Goal: Communication & Community: Answer question/provide support

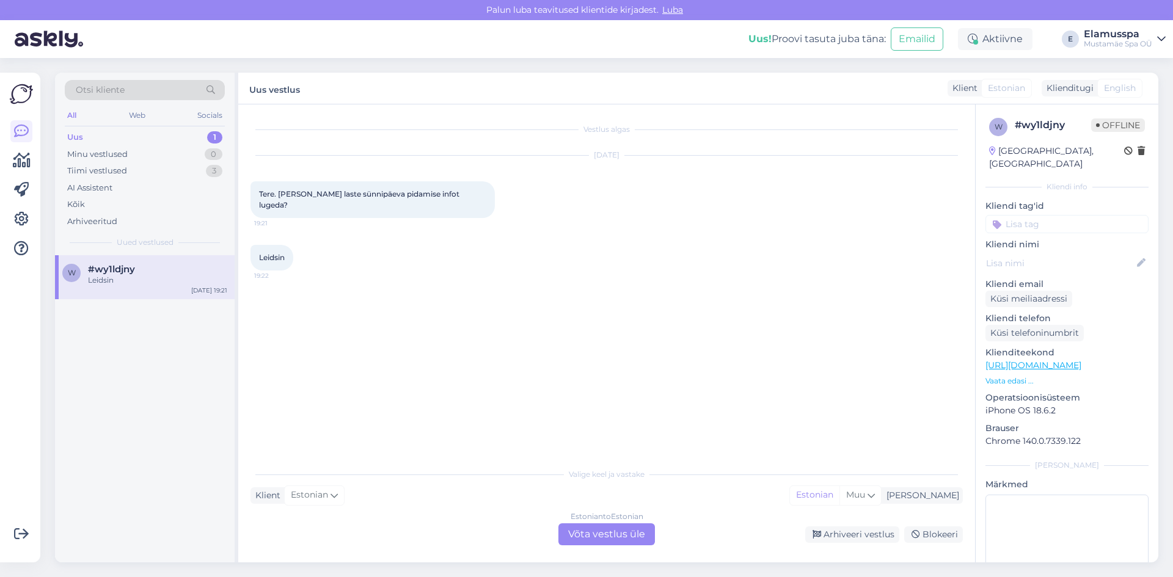
click at [577, 532] on div "Estonian to Estonian Võta vestlus üle" at bounding box center [606, 535] width 97 height 22
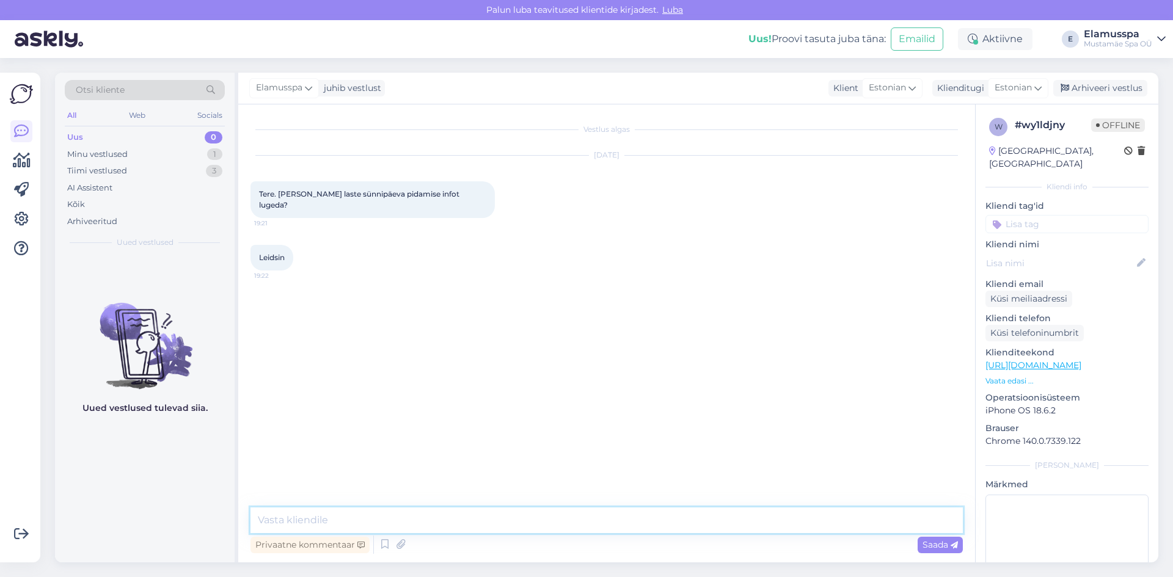
click at [449, 510] on textarea at bounding box center [607, 521] width 712 height 26
paste textarea "[URL][DOMAIN_NAME]"
type textarea "Tere, siin [URL][DOMAIN_NAME]"
click at [938, 552] on div "Saada" at bounding box center [940, 545] width 45 height 16
click at [1099, 89] on div "Arhiveeri vestlus" at bounding box center [1100, 88] width 94 height 16
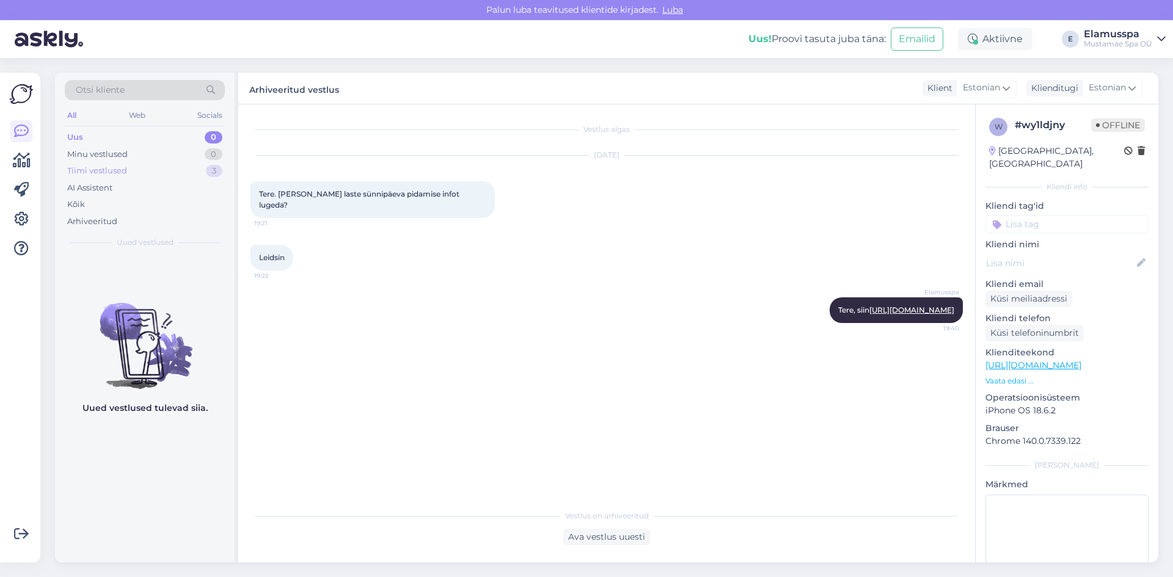
click at [174, 165] on div "Tiimi vestlused 3" at bounding box center [145, 171] width 160 height 17
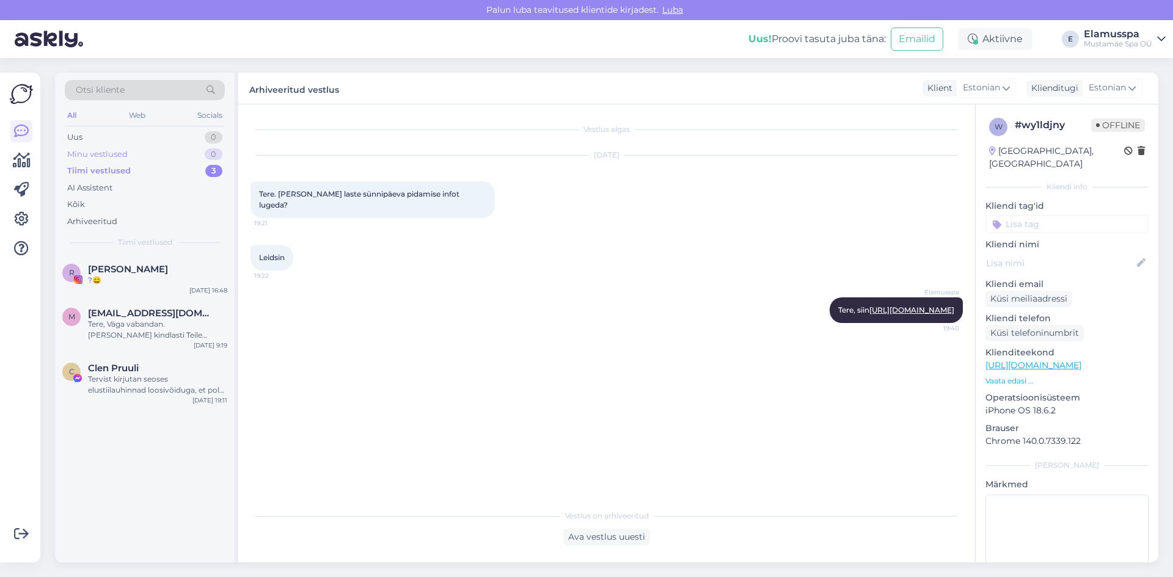
click at [189, 157] on div "Minu vestlused 0" at bounding box center [145, 154] width 160 height 17
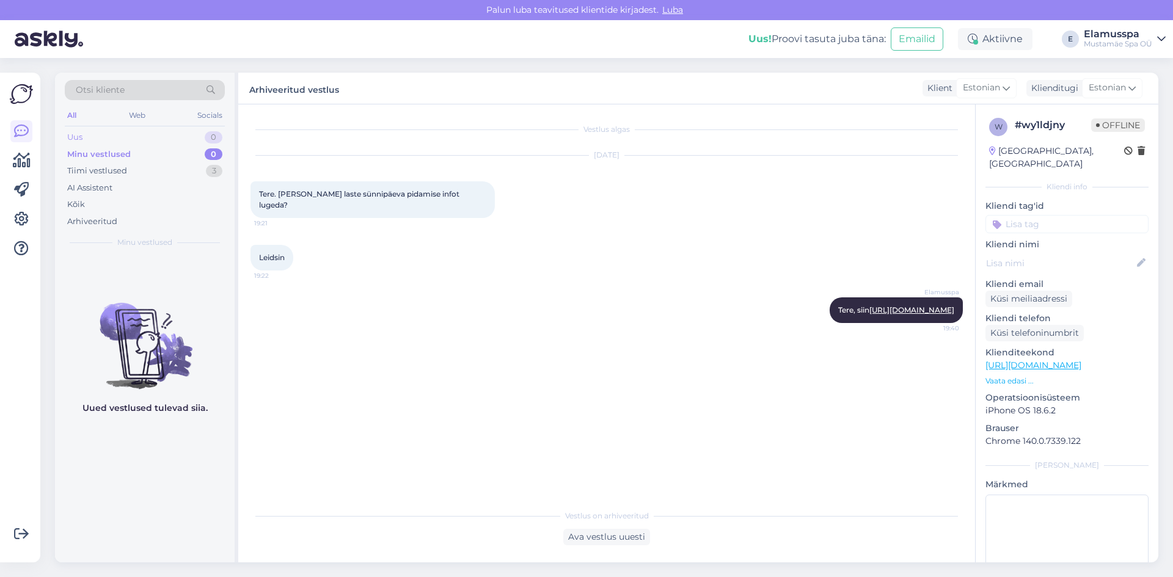
click at [201, 134] on div "Uus 0" at bounding box center [145, 137] width 160 height 17
drag, startPoint x: 964, startPoint y: 299, endPoint x: 610, endPoint y: 297, distance: 353.8
click at [610, 297] on div "Vestlus algas [DATE] Tere. [PERSON_NAME] laste sünnipäeva pidamise infot lugeda…" at bounding box center [612, 305] width 723 height 376
click at [832, 419] on div "Vestlus algas [DATE] Tere. [PERSON_NAME] laste sünnipäeva pidamise infot lugeda…" at bounding box center [612, 305] width 723 height 376
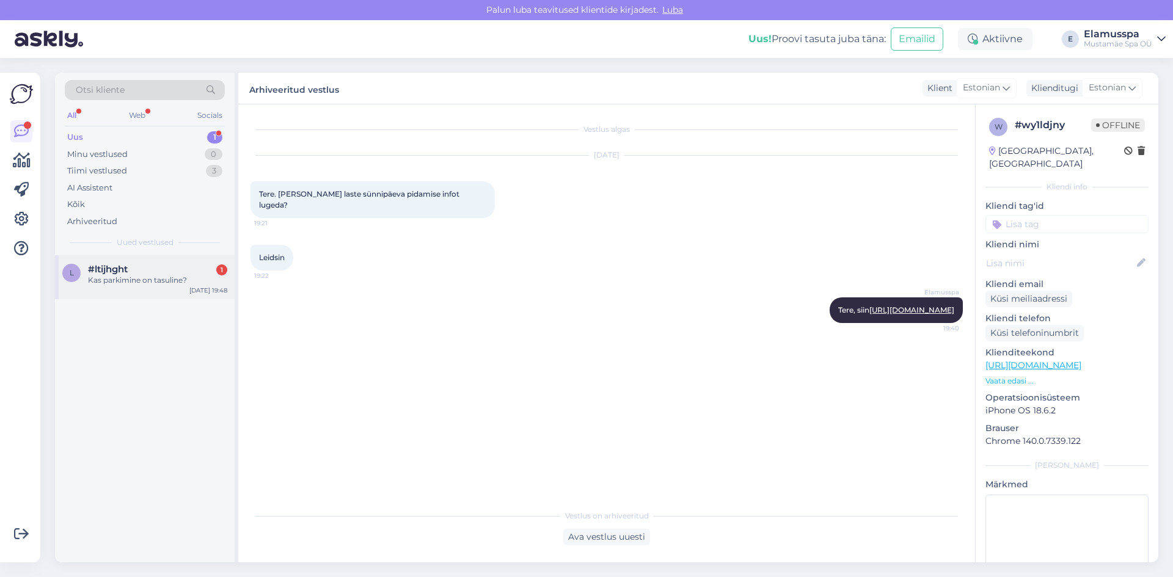
click at [93, 269] on span "#ltijhght" at bounding box center [108, 269] width 40 height 11
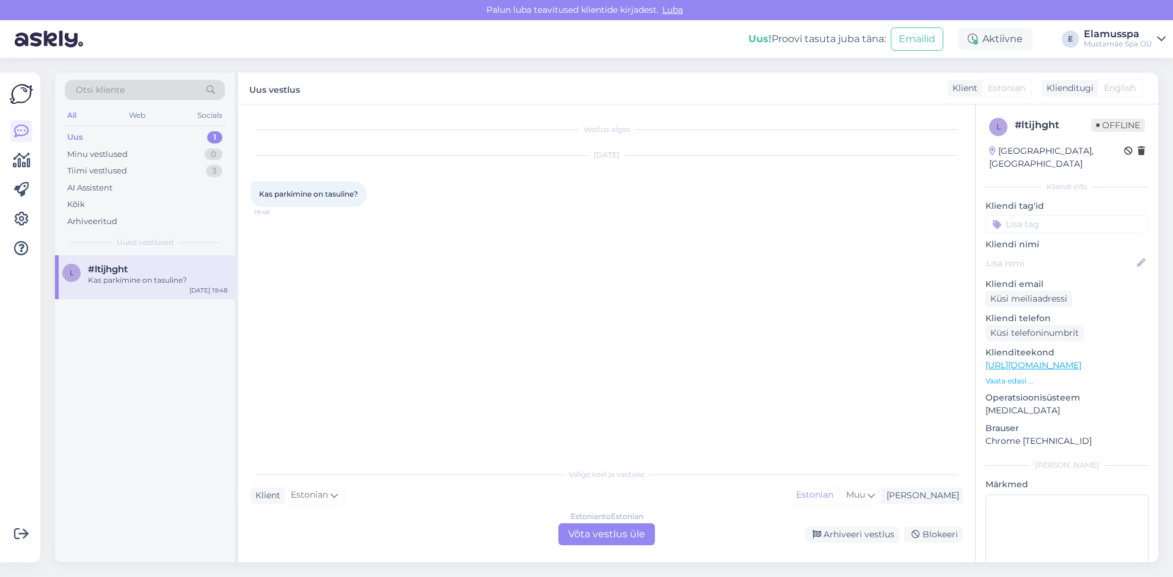
click at [602, 528] on div "Estonian to Estonian Võta vestlus üle" at bounding box center [606, 535] width 97 height 22
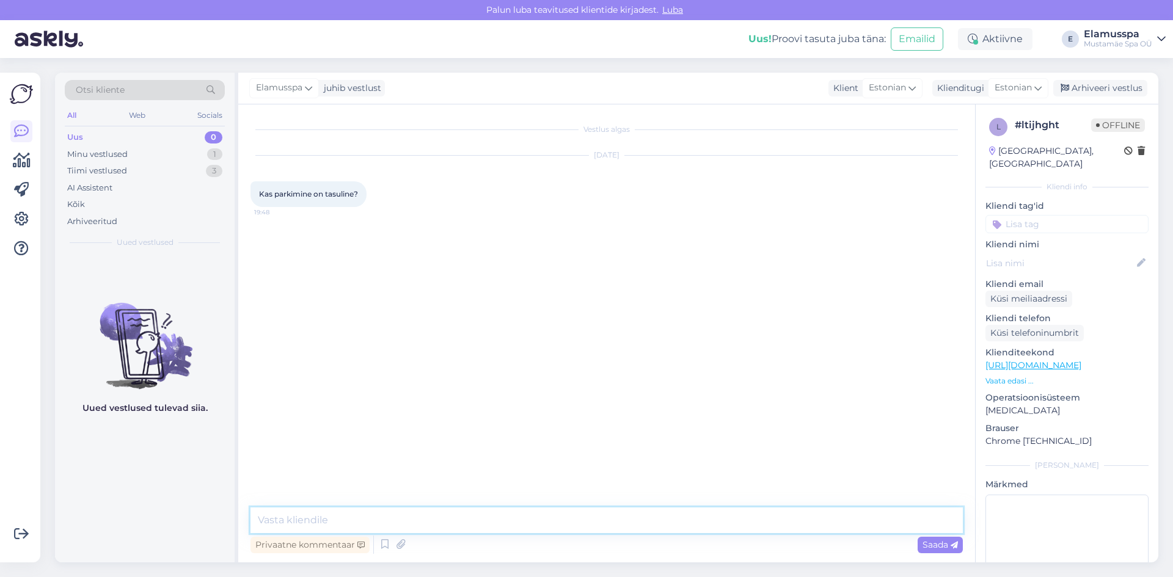
click at [602, 528] on textarea at bounding box center [607, 521] width 712 height 26
type textarea "Tere! Ei."
click at [925, 547] on span "Saada" at bounding box center [940, 544] width 35 height 11
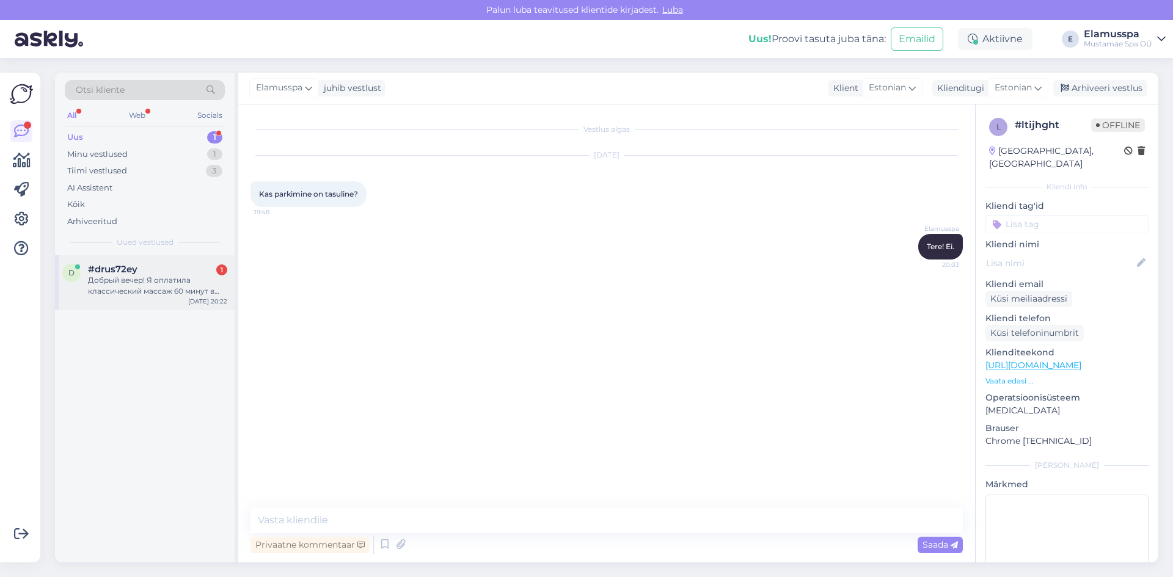
click at [180, 280] on div "Добрый вечер! Я оплатила классический массаж 60 минут в приложении [PERSON_NAME…" at bounding box center [157, 286] width 139 height 22
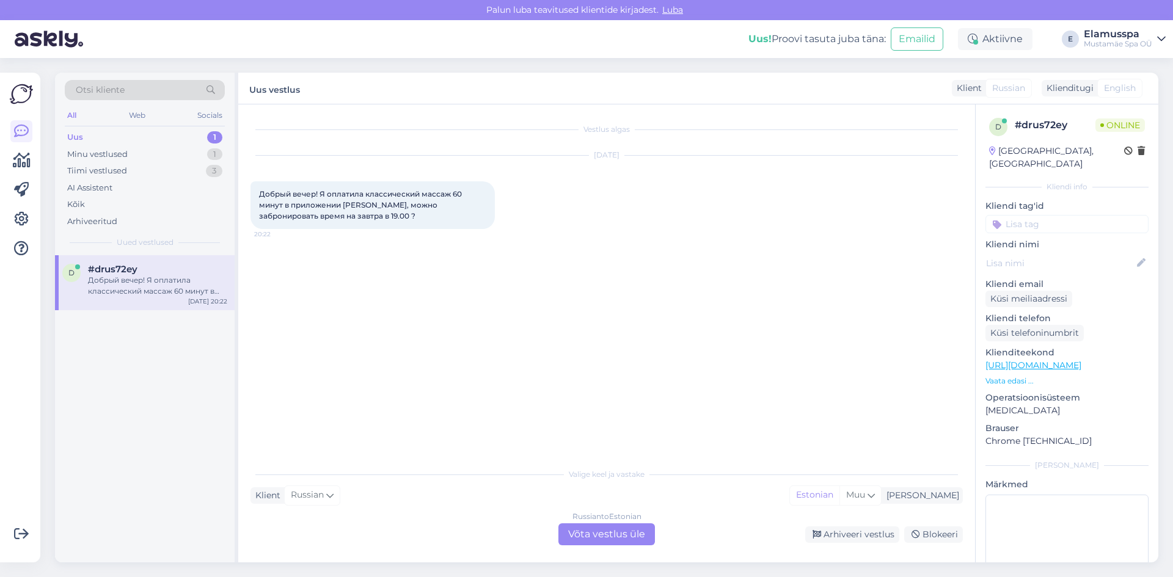
click at [591, 530] on div "Russian to Estonian Võta vestlus üle" at bounding box center [606, 535] width 97 height 22
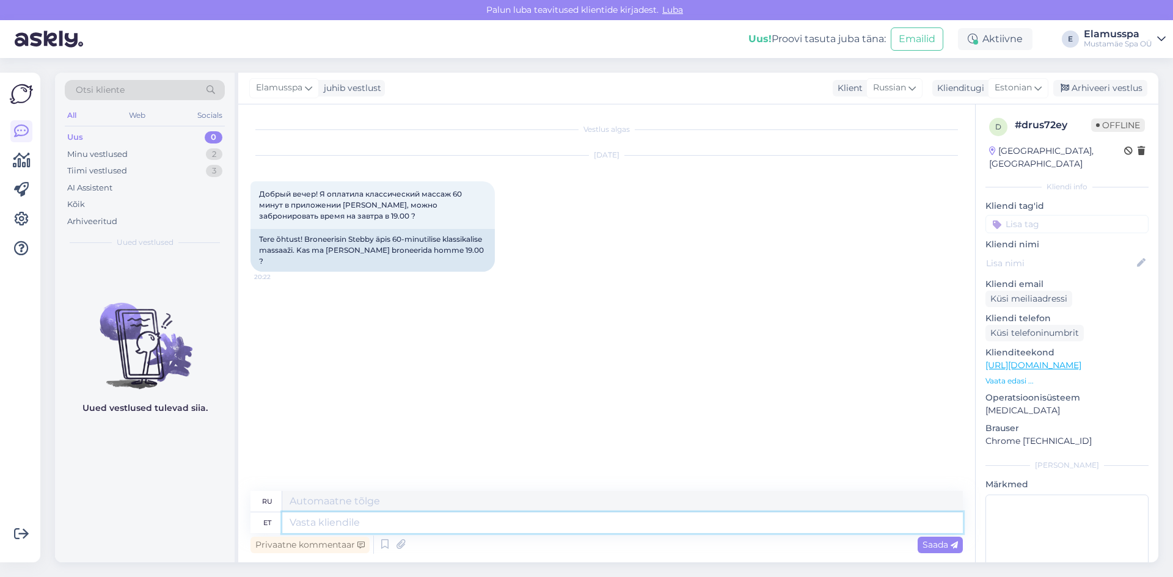
click at [359, 521] on textarea at bounding box center [622, 523] width 681 height 21
type textarea "Здравствуйте, [GEOGRAPHIC_DATA]"
type textarea "Привет,"
type textarea "Здравствуйте, как"
type textarea "Привет, как дела?"
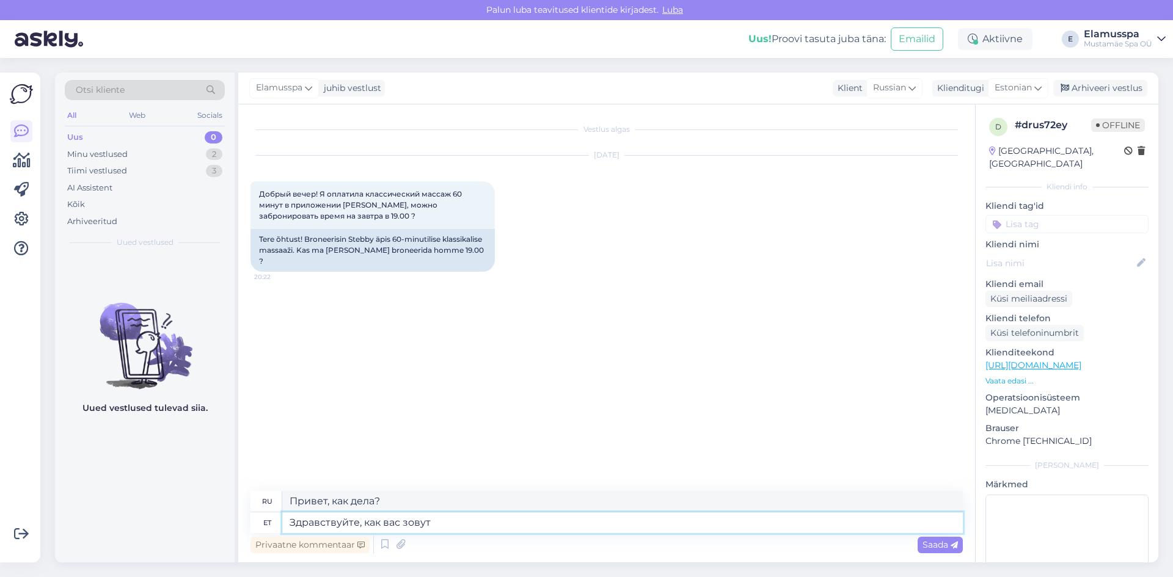
type textarea "Здравствуйте, как вас зовут [PERSON_NAME]"
type textarea "Привет, как тебя зовут?"
type textarea "Здравствуйте, как вас зовут и [PERSON_NAME]"
type textarea "Здравствуйте, как вас зовут [PERSON_NAME]"
type textarea "Здравствуйте, как вас зовут и какой"
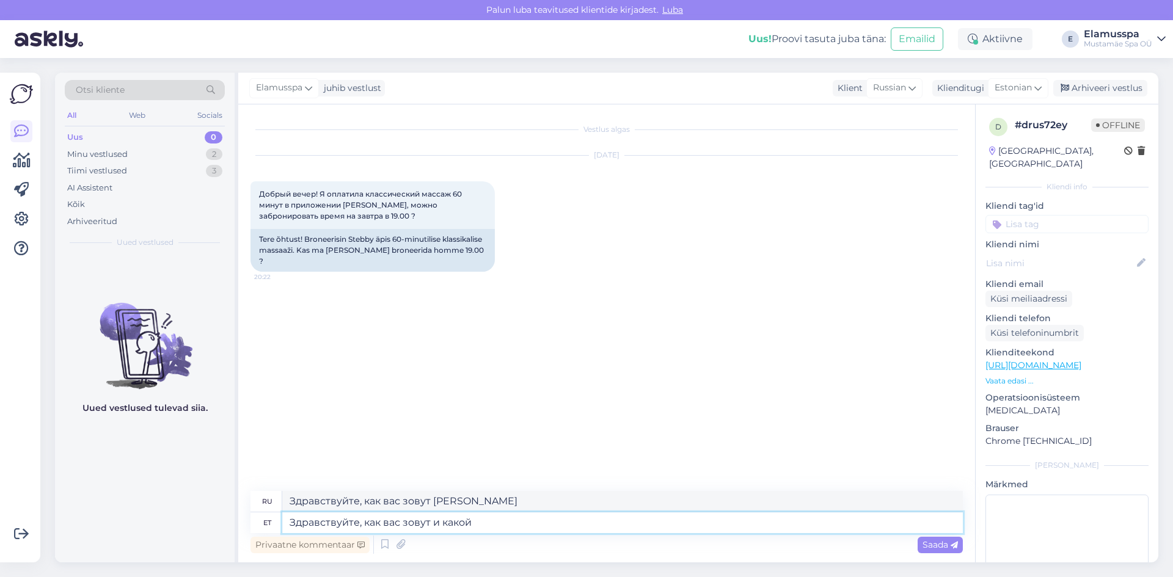
type textarea "Здравствуйте, как вас зовут и какой"
type textarea "Здравствуйте, как вас зовут и какой у ва"
type textarea "Здравствуйте, как вас зовут и какой вас"
type textarea "Здравствуйте, как вас зовут и какой у вас ном"
type textarea "Привет, как тебя зовут и как тебя зовут?"
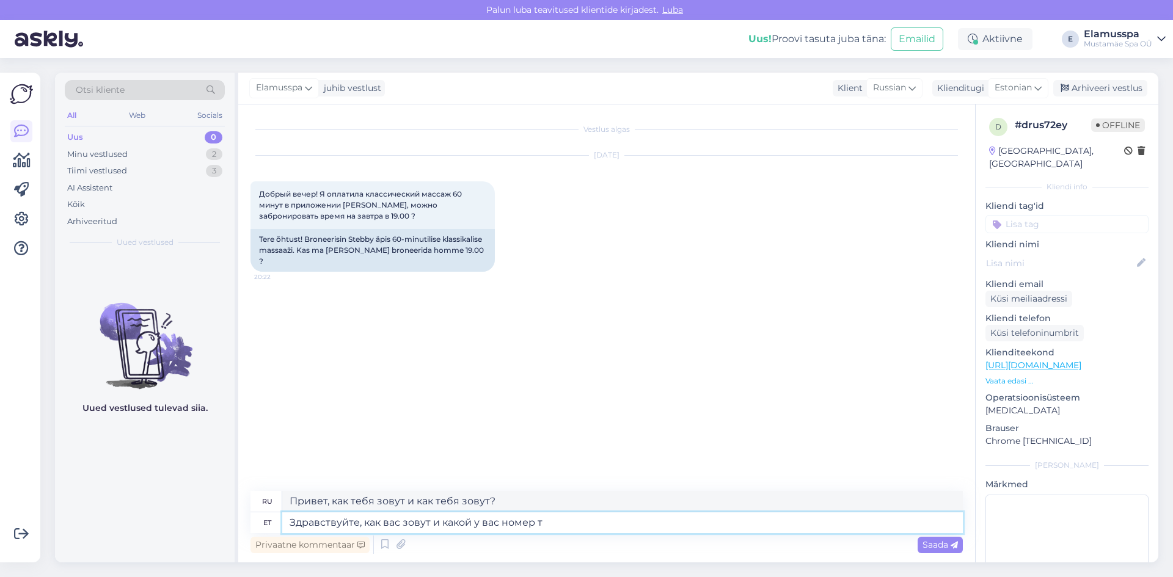
type textarea "Здравствуйте, как вас зовут и какой у вас номер те"
type textarea "Здравствуйте, как вас зовут и какой у вас номер?"
type textarea "Здравствуйте, как вас зовут и какой у вас номер телефона?"
type textarea "Здравствуйте, какой у вас номер телефона и какой у вас номер телефона?"
type textarea "Здравствуйте, как вас зовут и какой у вас номер телефона?"
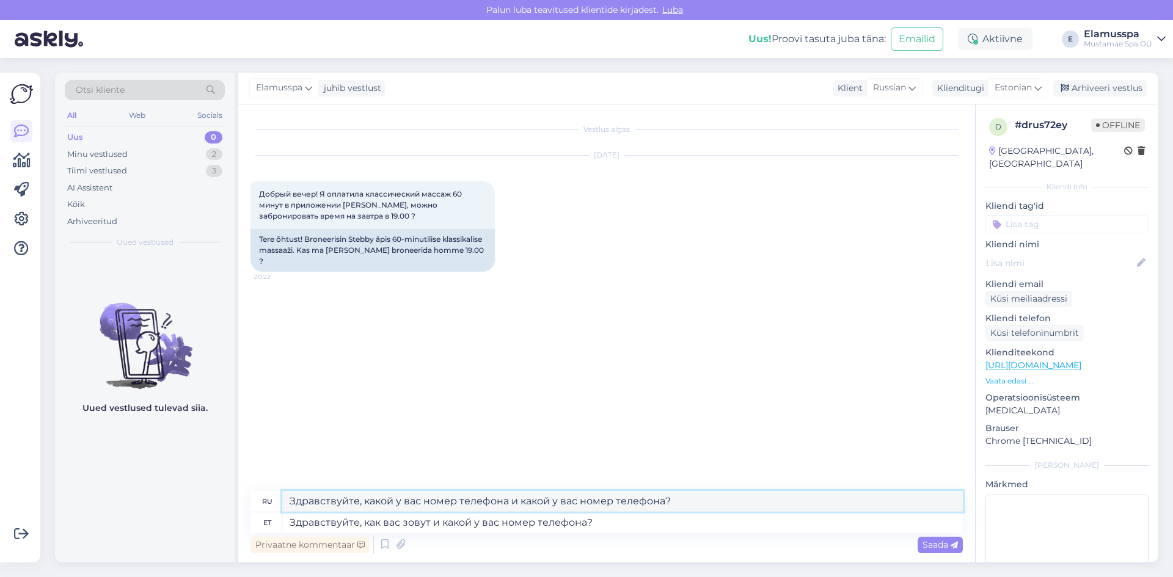
drag, startPoint x: 703, startPoint y: 499, endPoint x: 0, endPoint y: 489, distance: 703.3
click at [0, 491] on div "Võimalused Veendu, et Askly loob sulle väärtust. Sulge Ühenda FB ja IG sõnumid …" at bounding box center [586, 317] width 1173 height 519
paste textarea "вас зовут"
type textarea "Здравствуйте, как вас зовут и какой у вас номер телефона?"
click at [646, 524] on textarea "Здравствуйте, как вас зовут и какой у вас номер телефона?" at bounding box center [622, 523] width 681 height 21
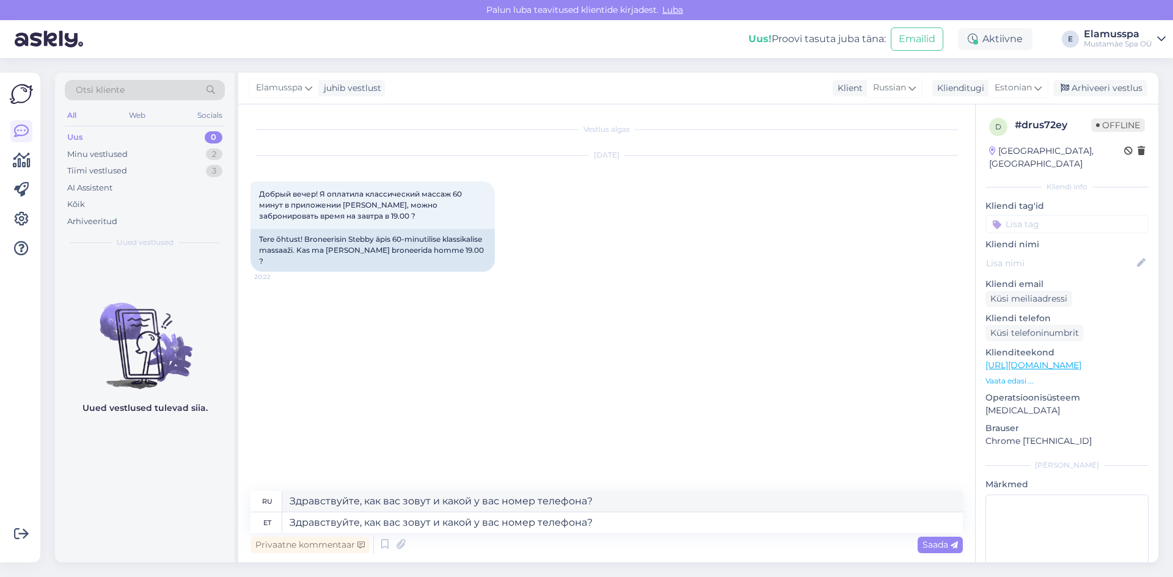
click at [937, 554] on div "Privaatne kommentaar Saada" at bounding box center [607, 544] width 712 height 23
click at [940, 546] on span "Saada" at bounding box center [940, 544] width 35 height 11
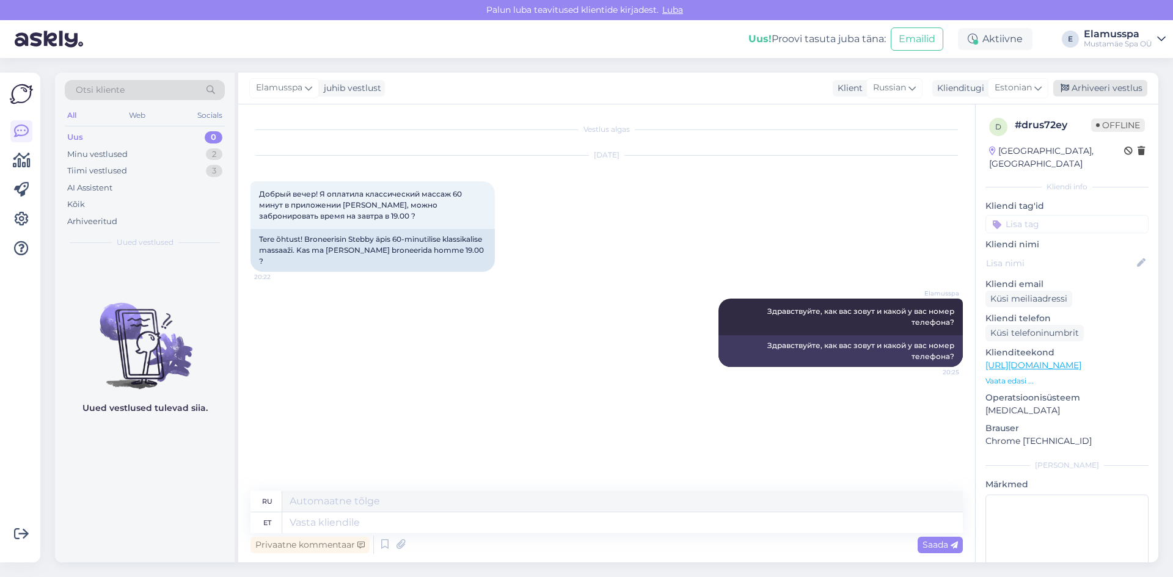
click at [1111, 87] on div "Arhiveeri vestlus" at bounding box center [1100, 88] width 94 height 16
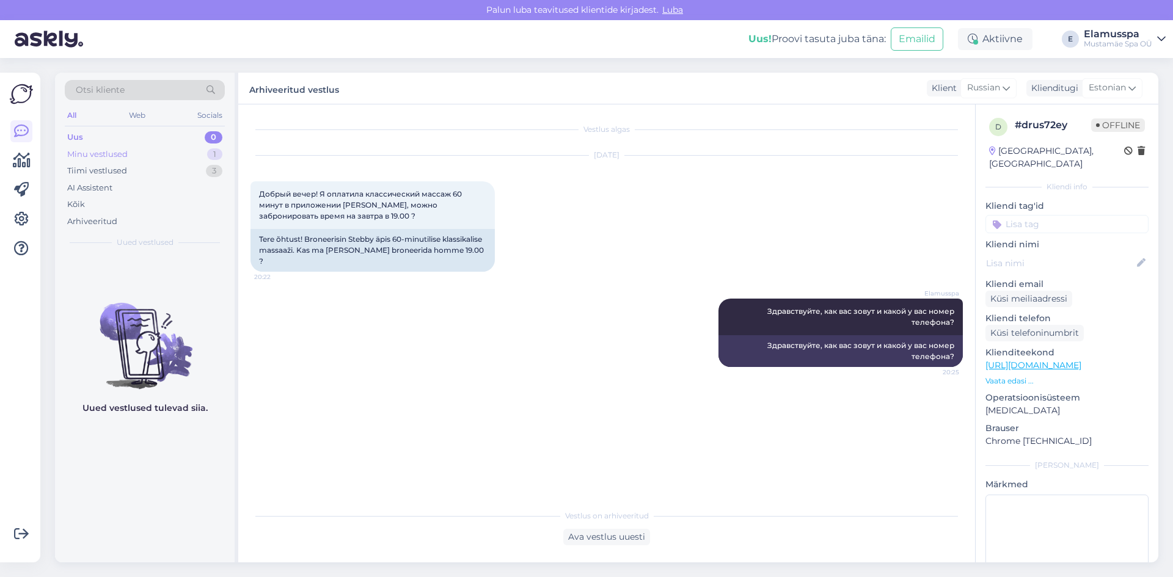
click at [181, 158] on div "Minu vestlused 1" at bounding box center [145, 154] width 160 height 17
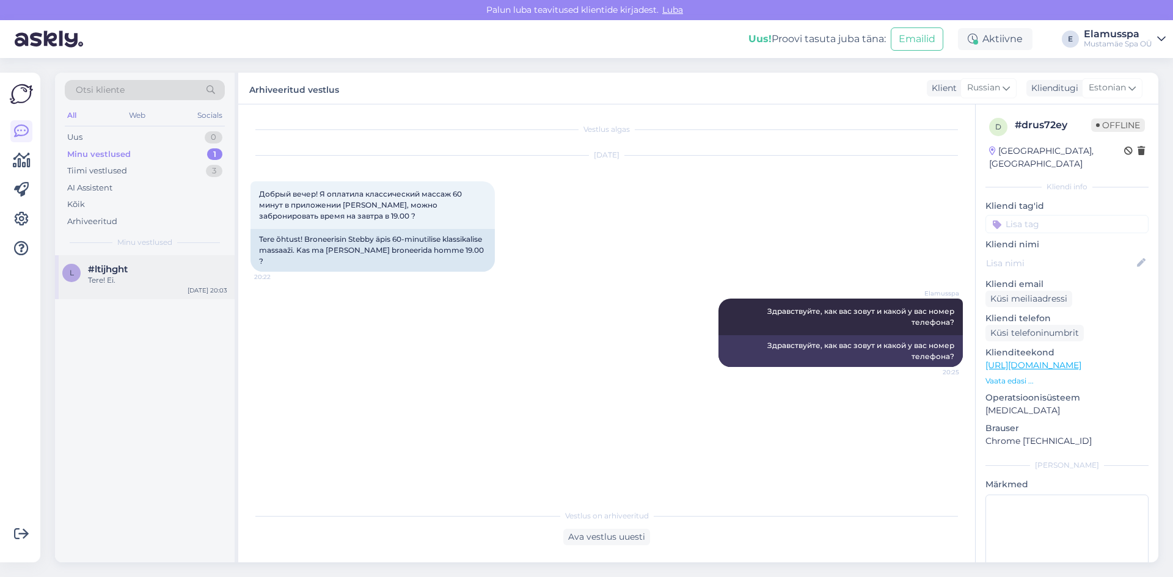
click at [139, 266] on div "#ltijhght" at bounding box center [157, 269] width 139 height 11
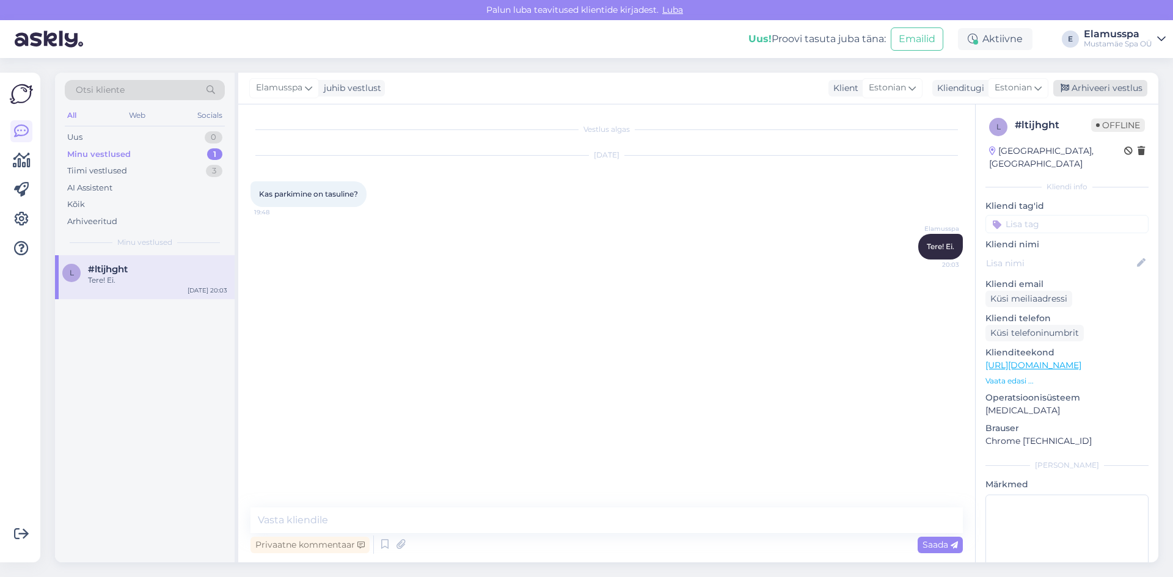
click at [1078, 90] on div "Arhiveeri vestlus" at bounding box center [1100, 88] width 94 height 16
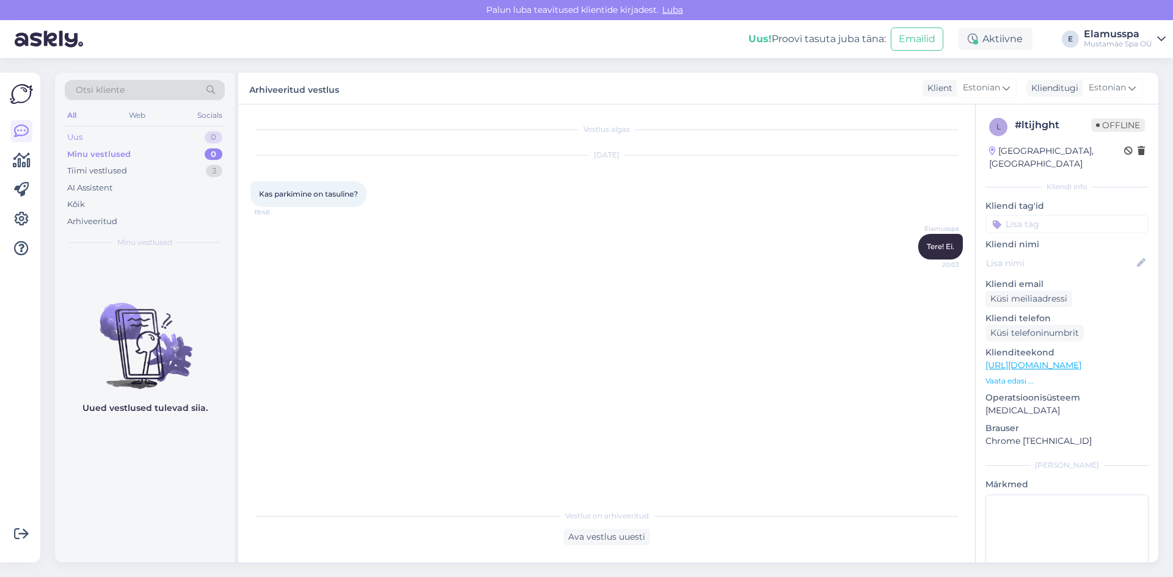
click at [189, 143] on div "Uus 0" at bounding box center [145, 137] width 160 height 17
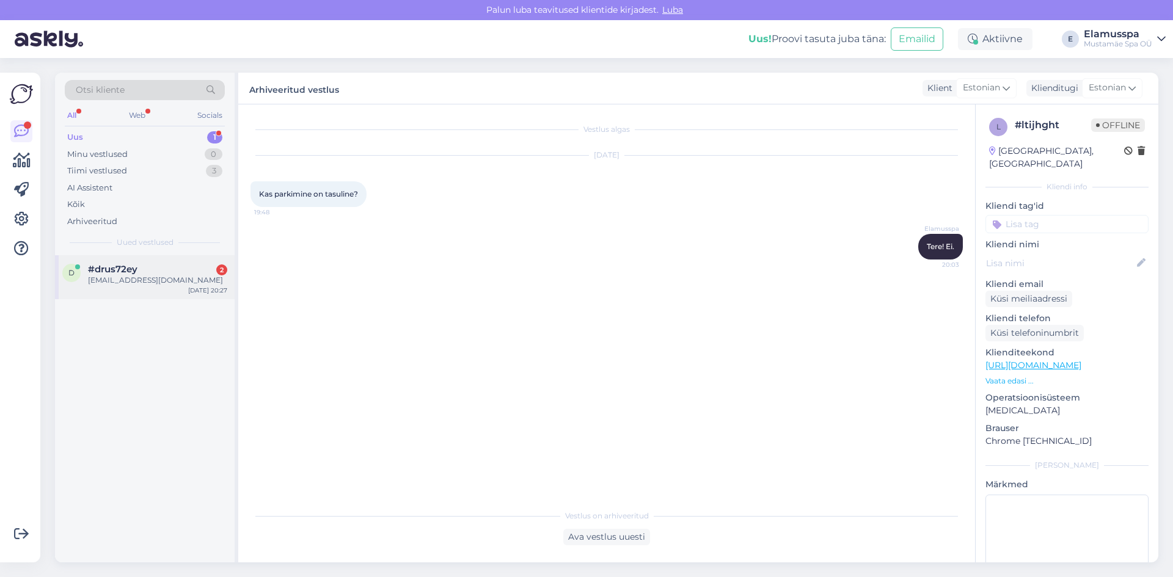
click at [177, 284] on div "[EMAIL_ADDRESS][DOMAIN_NAME]" at bounding box center [157, 280] width 139 height 11
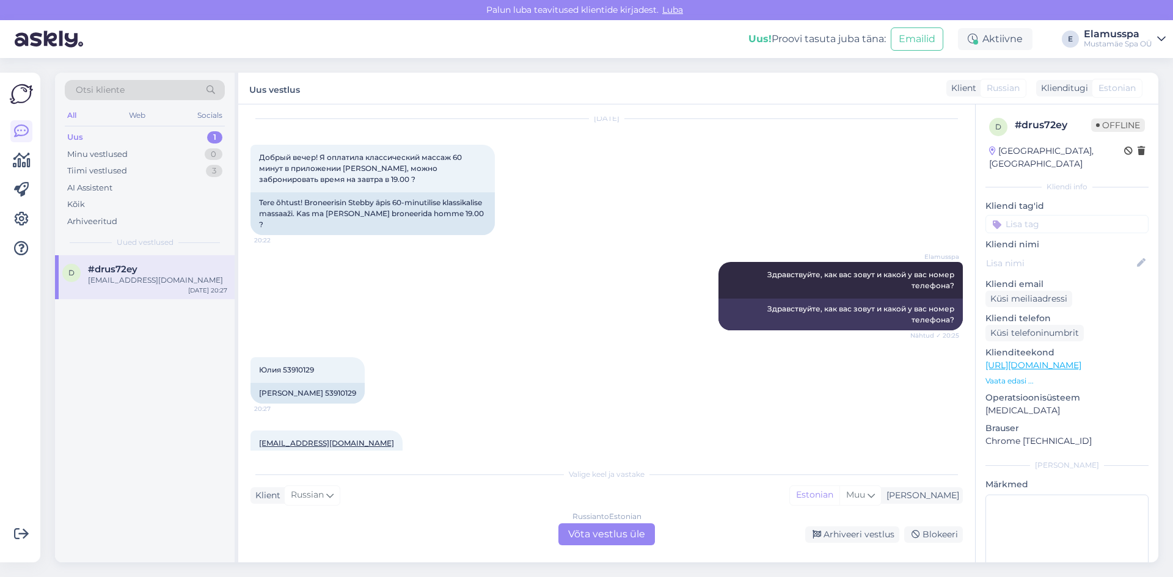
scroll to position [76, 0]
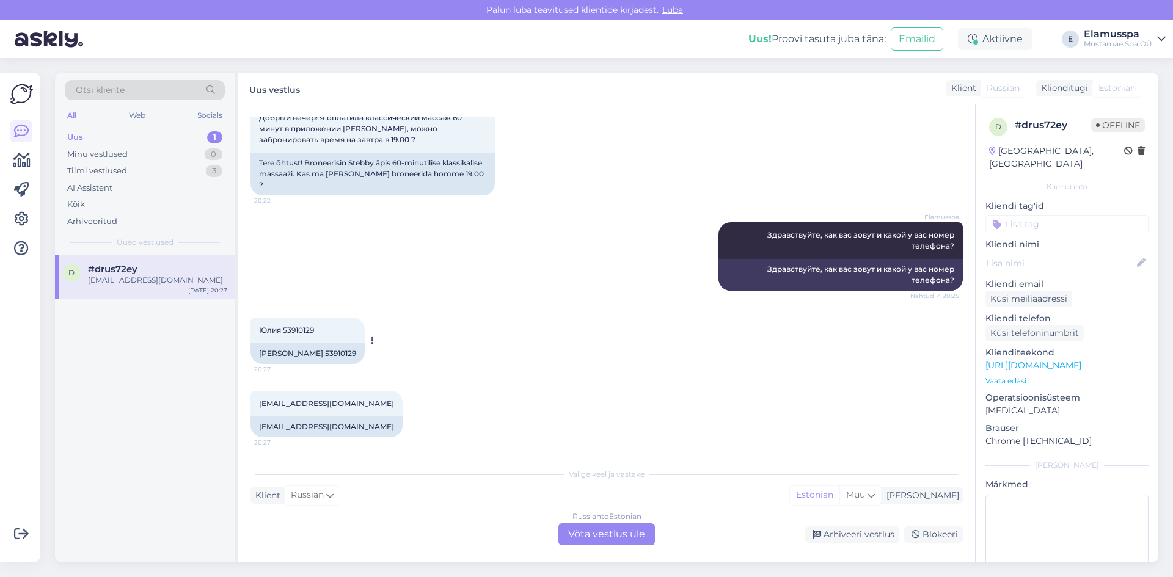
drag, startPoint x: 320, startPoint y: 327, endPoint x: 285, endPoint y: 332, distance: 35.2
click at [285, 332] on div "Юлия 53910129 20:27" at bounding box center [308, 331] width 114 height 26
copy span "53910129"
click at [594, 531] on div "Russian to Estonian Võta vestlus üle" at bounding box center [606, 535] width 97 height 22
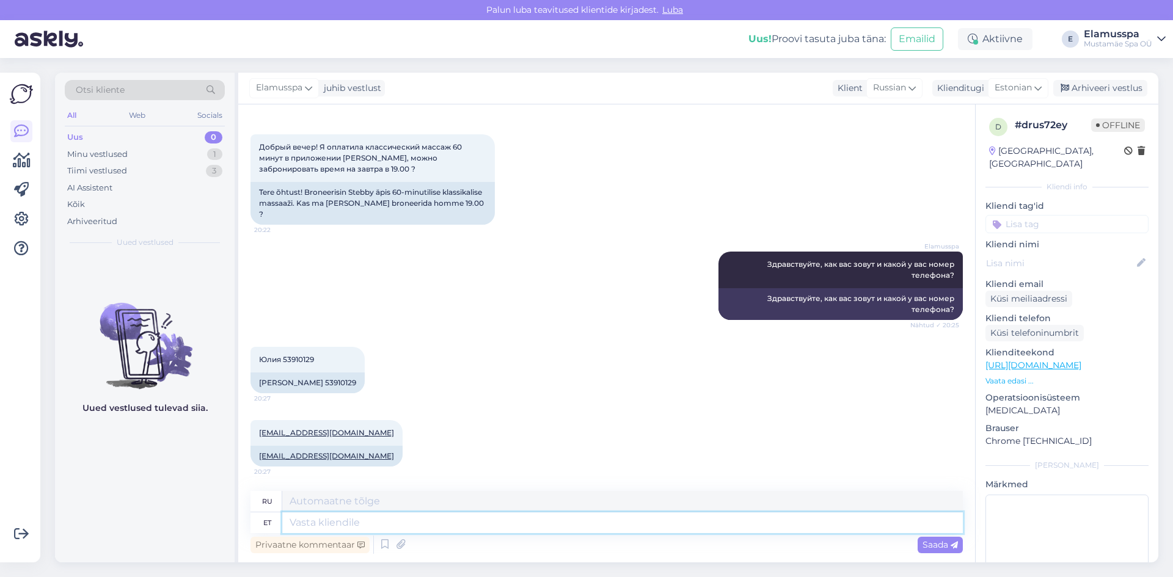
click at [314, 519] on textarea at bounding box center [622, 523] width 681 height 21
type textarea "Tere, b"
type textarea "Привет,"
type textarea "Tere, broneerisin"
type textarea "Здравствуйте, я забронировал,"
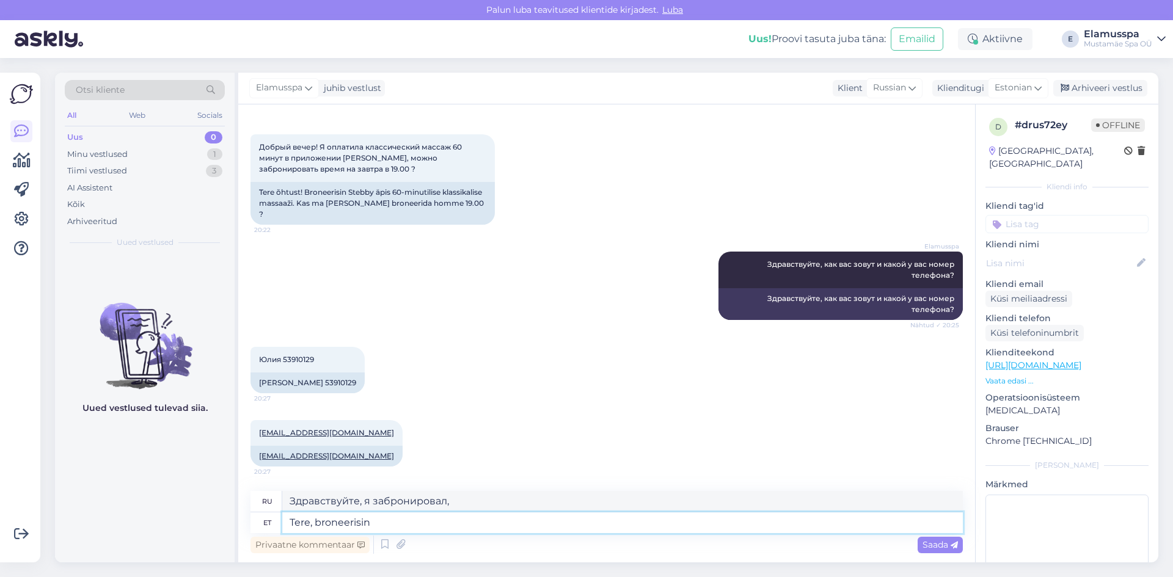
type textarea "Tere, broneerisin."
type textarea "Здравствуйте, я забронировал."
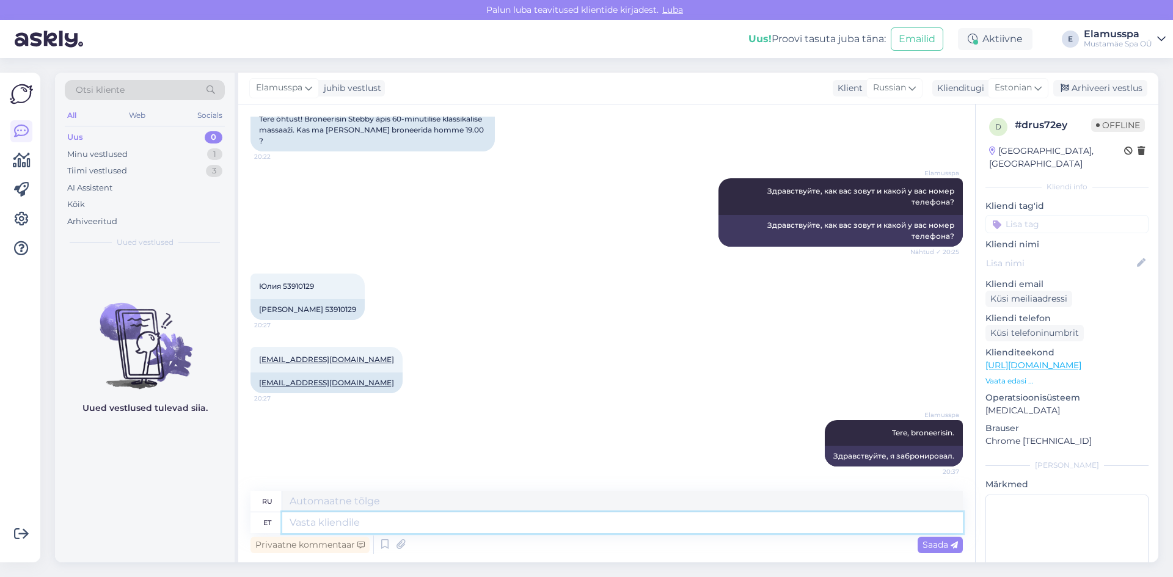
paste textarea "Aeg: [DATE] 19:00 Kestvus: 60 minutit Tuba: : Ootus"
type textarea "Aeg: [DATE] 19:00 Kestvus: 60 minutit Tuba: : Ootus"
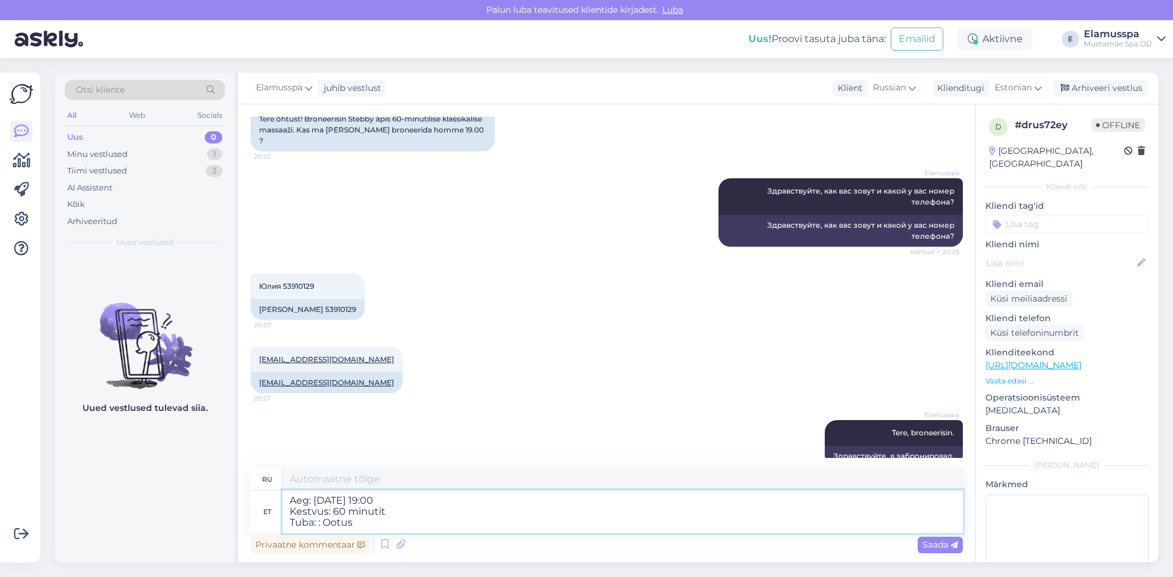
type textarea "Время: 25 сентября [DEMOGRAPHIC_DATA] г., 19:00 Продолжительность: 60 минут Ком…"
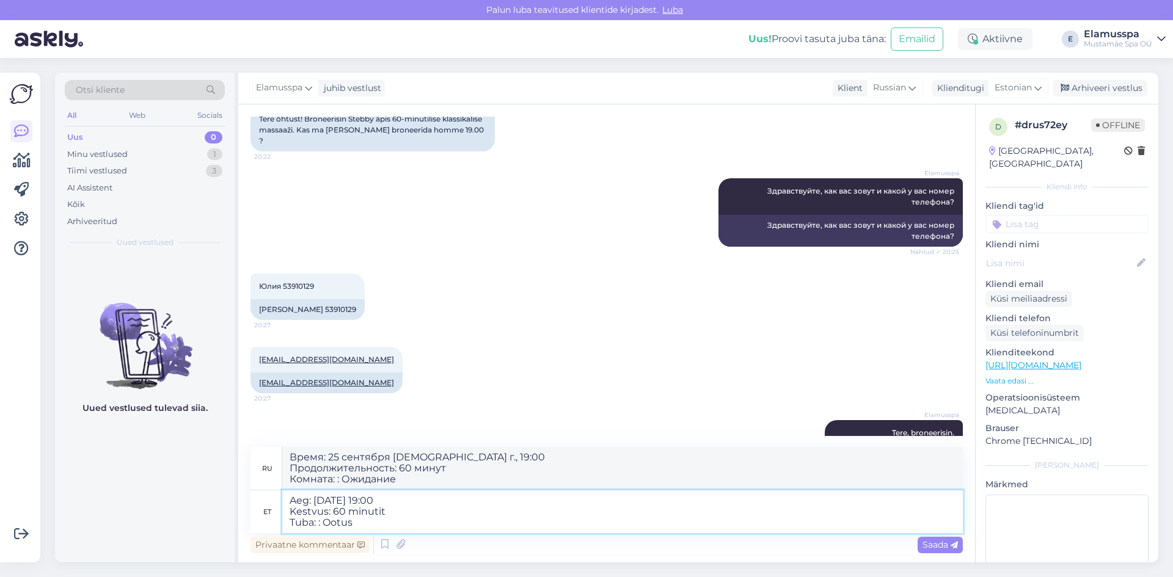
type textarea "Aeg: [DATE] 19:00 Kestvus: 60 minutit Tuba: : Ootus"
drag, startPoint x: 436, startPoint y: 486, endPoint x: 134, endPoint y: 450, distance: 304.6
click at [134, 450] on div "Otsi kliente All Web Socials Uus 0 Minu vestlused 1 Tiimi vestlused 3 AI Assist…" at bounding box center [606, 318] width 1103 height 490
paste textarea "Aeg: [DATE] 19:00 Kestvus: 60 minutit Tuba: : Ootus"
type textarea "Aeg: [DATE] 19:00 Kestvus: 60 minutit Tuba: : Ootus"
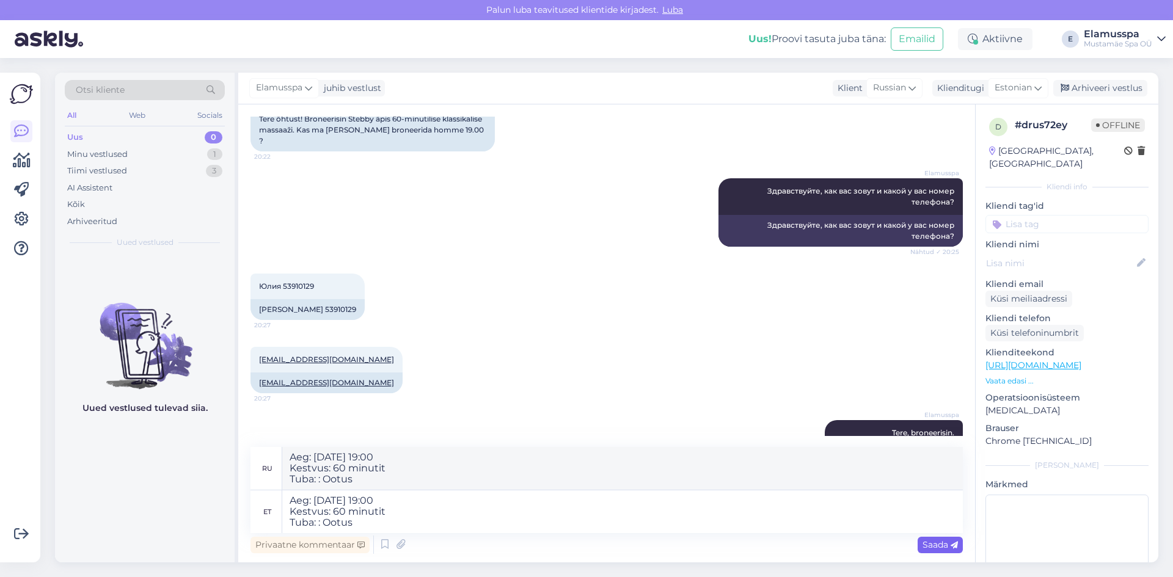
click at [923, 541] on span "Saada" at bounding box center [940, 544] width 35 height 11
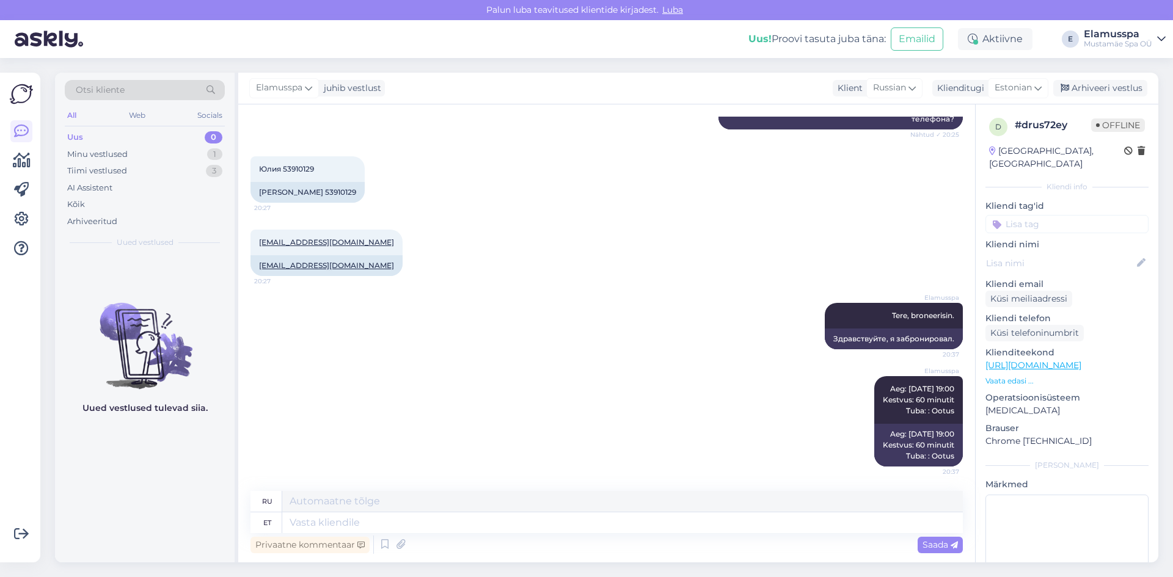
click at [1115, 75] on div "Elamusspa juhib vestlust Klient [DEMOGRAPHIC_DATA] Klienditugi Estonian Arhivee…" at bounding box center [698, 89] width 920 height 32
click at [1111, 82] on div "Arhiveeri vestlus" at bounding box center [1100, 88] width 94 height 16
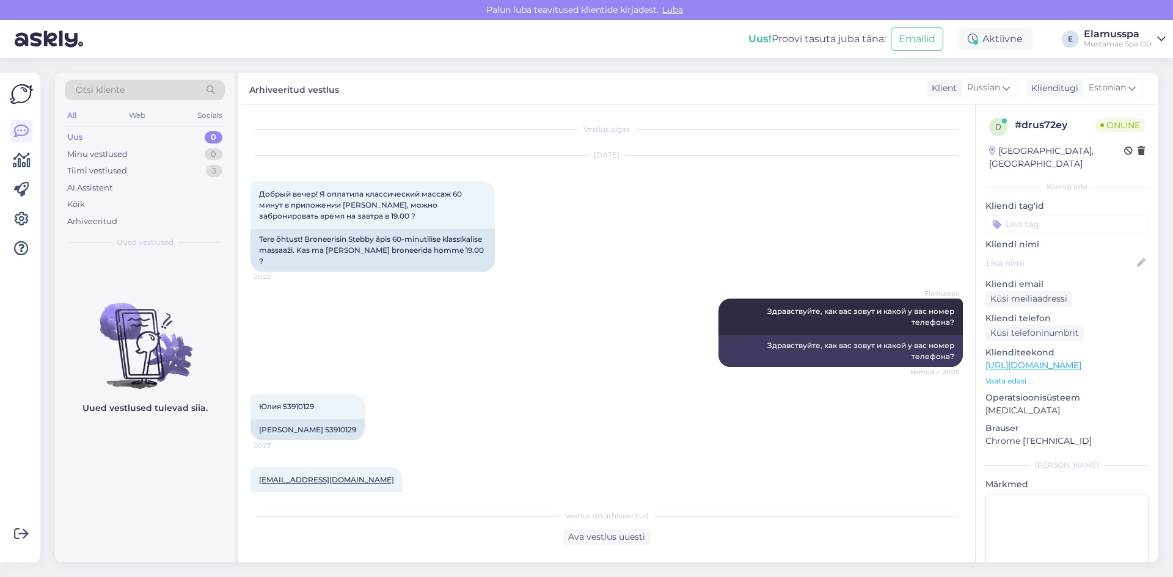
scroll to position [299, 0]
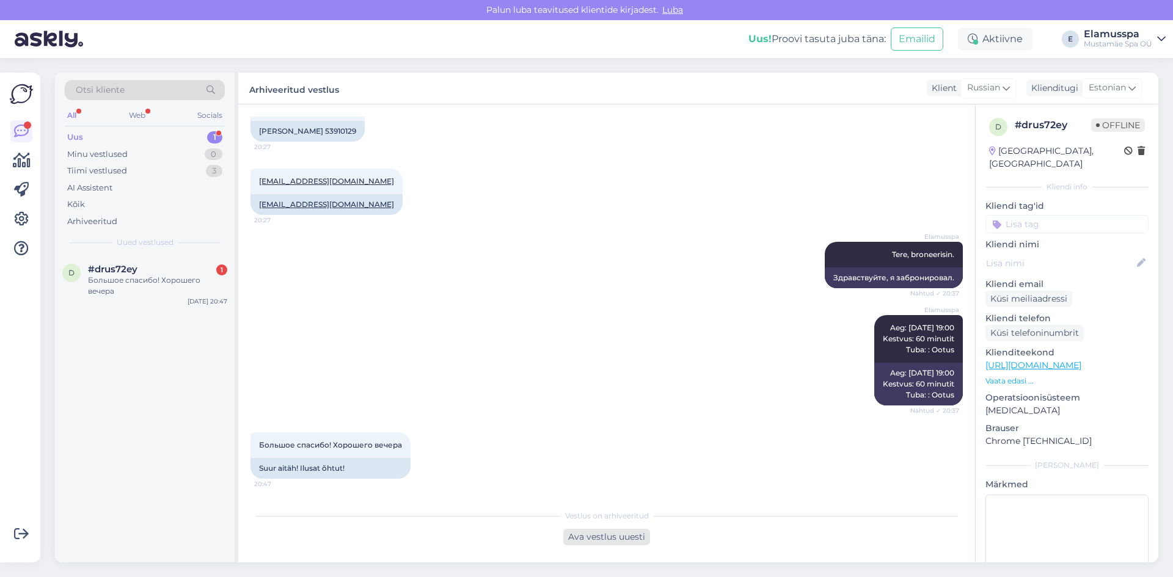
click at [603, 541] on div "Ava vestlus uuesti" at bounding box center [606, 537] width 87 height 16
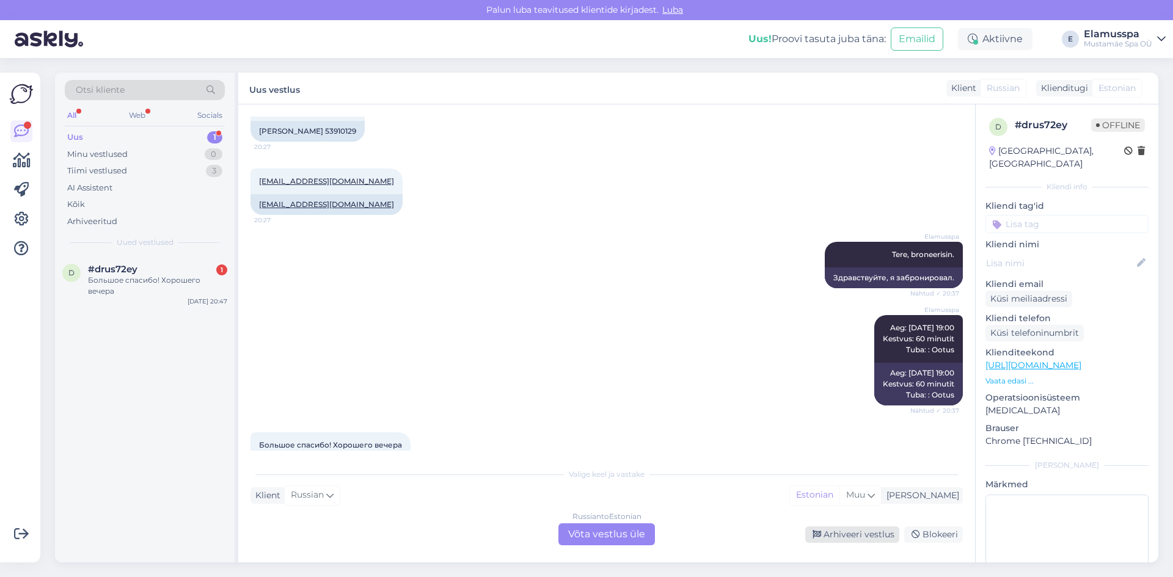
click at [834, 539] on div "Arhiveeri vestlus" at bounding box center [852, 535] width 94 height 16
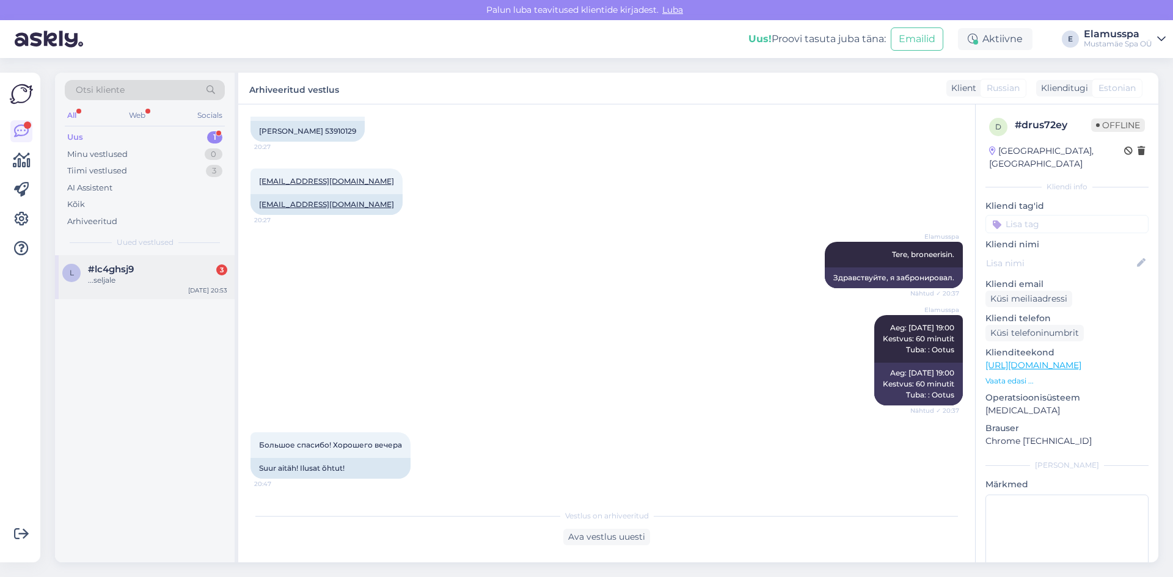
click at [172, 262] on div "l #lc4ghsj9 3 ...seljale [DATE] 20:53" at bounding box center [145, 277] width 180 height 44
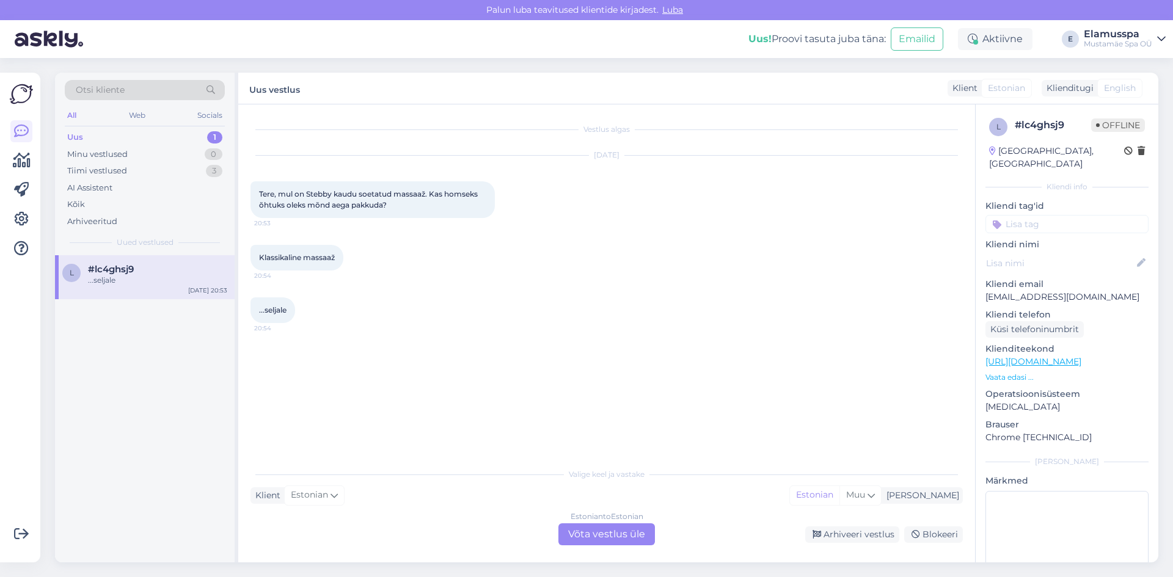
click at [587, 539] on div "Estonian to Estonian Võta vestlus üle" at bounding box center [606, 535] width 97 height 22
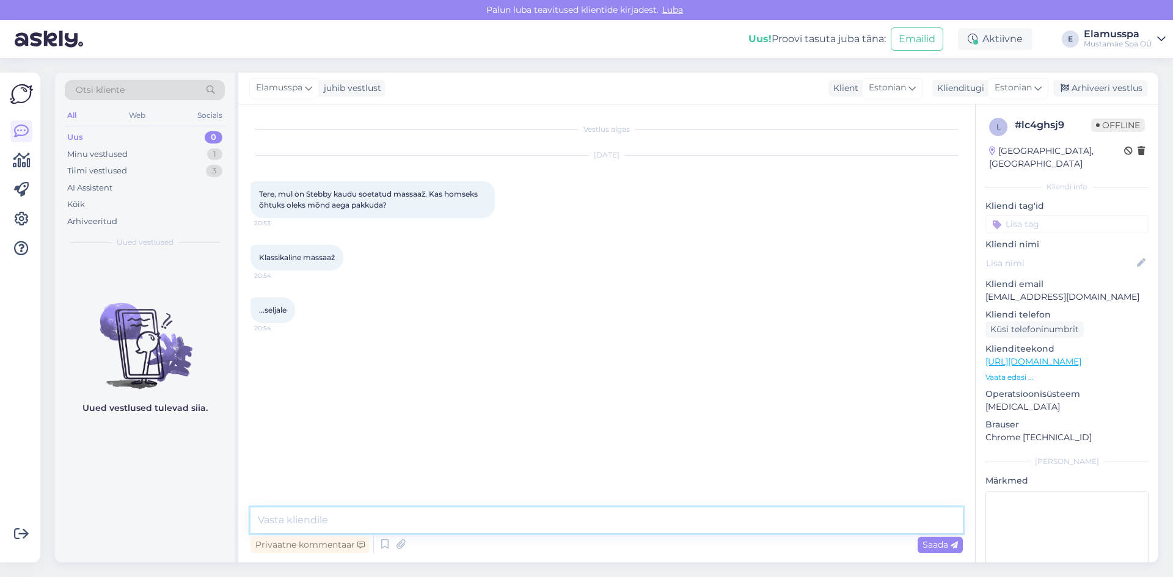
click at [451, 516] on textarea at bounding box center [607, 521] width 712 height 26
type textarea "Tere, kas 30 või 60 minutit?"
click at [475, 450] on div "Vestlus algas [DATE] Tere, mul on Stebby kaudu soetatud massaaž. Kas homseks õh…" at bounding box center [612, 307] width 723 height 380
click at [931, 544] on span "Saada" at bounding box center [940, 544] width 35 height 11
click at [209, 160] on div "Minu vestlused 1" at bounding box center [145, 154] width 160 height 17
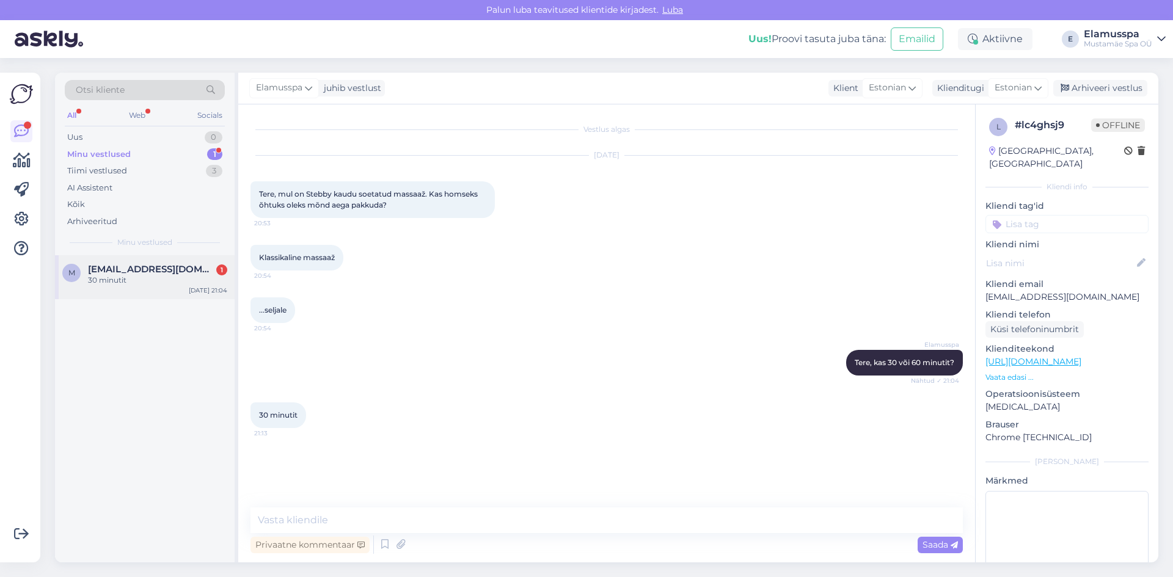
click at [160, 257] on div "m [EMAIL_ADDRESS][DOMAIN_NAME] 1 30 minutit [DATE] 21:04" at bounding box center [145, 277] width 180 height 44
click at [527, 413] on div "30 minutit 21:13" at bounding box center [607, 415] width 712 height 53
click at [376, 524] on textarea at bounding box center [607, 521] width 712 height 26
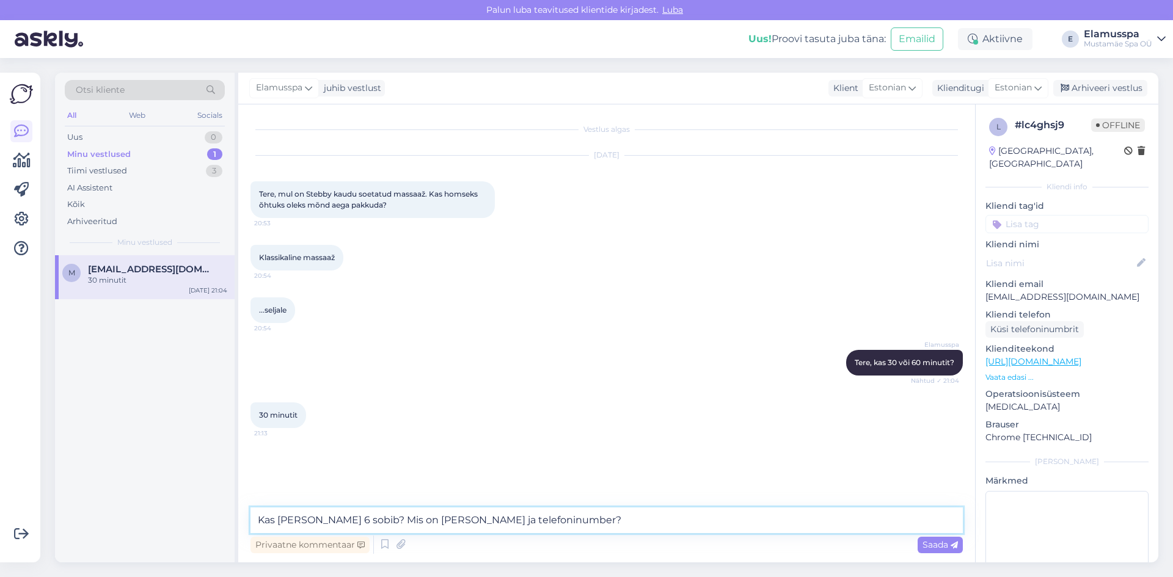
click at [549, 514] on textarea "Kas [PERSON_NAME] 6 sobib? Mis on [PERSON_NAME] ja telefoninumber?" at bounding box center [607, 521] width 712 height 26
click at [558, 528] on textarea "Kas [PERSON_NAME] 6 sobib? Mis on [PERSON_NAME] ja telefoninumber?" at bounding box center [607, 521] width 712 height 26
type textarea "Kas [PERSON_NAME] 6 sobib? Mis on [PERSON_NAME] ja telefoninumber?"
click at [934, 549] on span "Saada" at bounding box center [940, 544] width 35 height 11
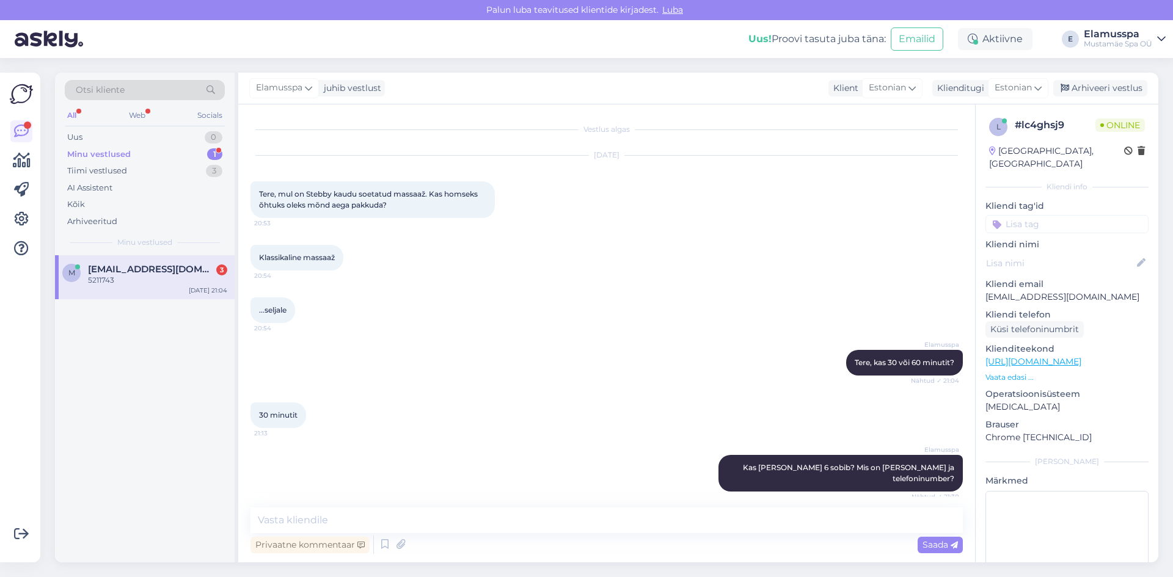
scroll to position [155, 0]
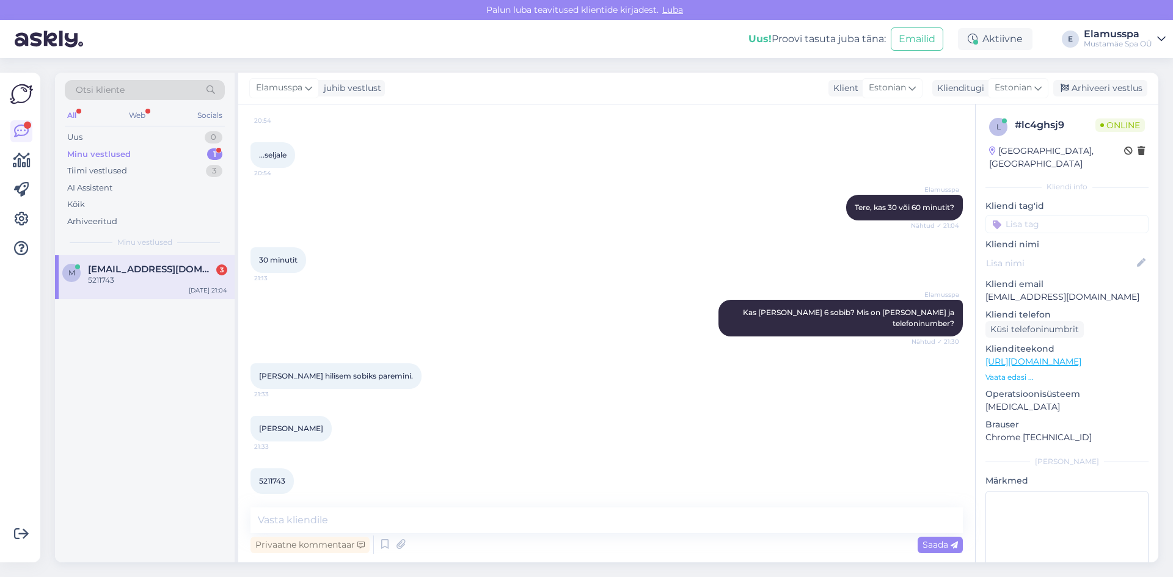
click at [454, 296] on div "Elamusspa Kas [PERSON_NAME] 6 sobib? Mis on [PERSON_NAME] ja telefoninumber? Nä…" at bounding box center [607, 319] width 712 height 64
click at [313, 511] on textarea at bounding box center [607, 521] width 712 height 26
click at [338, 521] on textarea at bounding box center [607, 521] width 712 height 26
type textarea "9"
click at [511, 411] on div "[PERSON_NAME] Koha 21:33" at bounding box center [607, 429] width 712 height 53
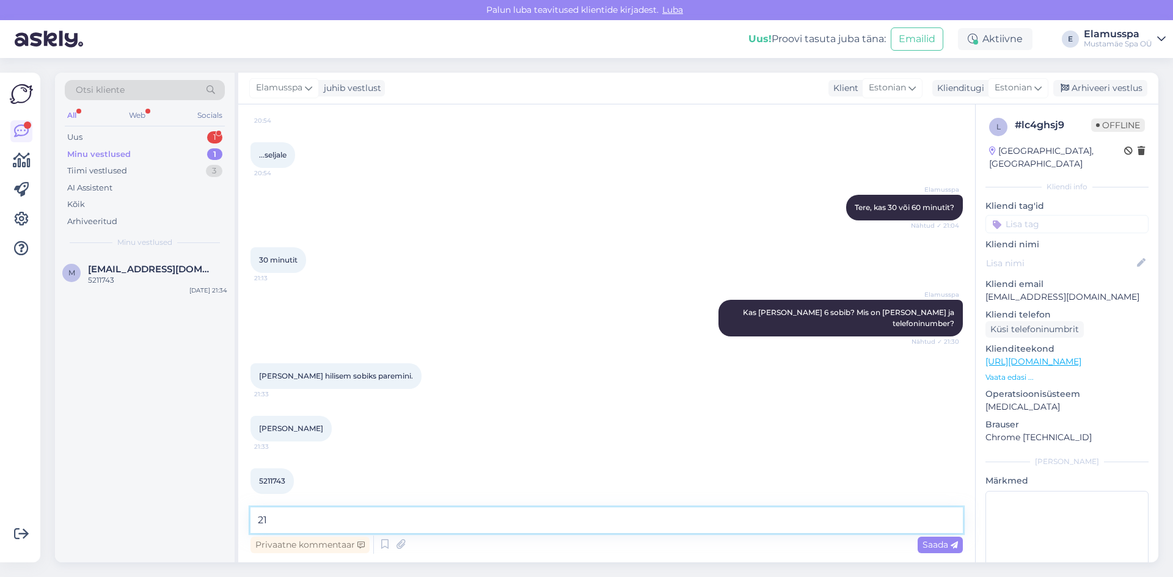
click at [318, 524] on textarea "21" at bounding box center [607, 521] width 712 height 26
type textarea "21:00 sobib?"
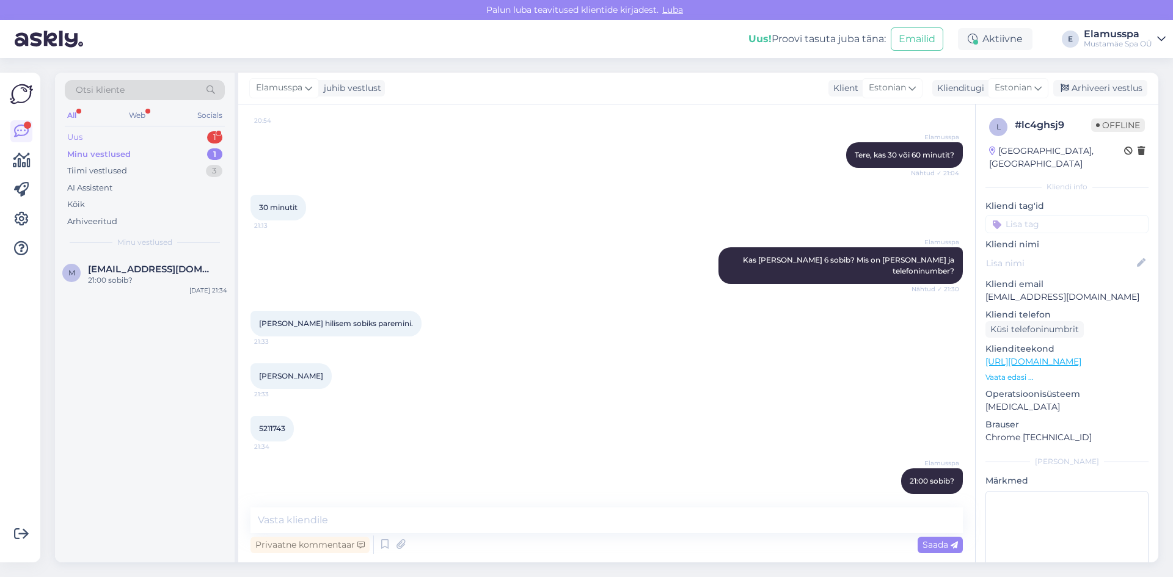
click at [202, 137] on div "Uus 1" at bounding box center [145, 137] width 160 height 17
click at [188, 276] on div "Спасибо" at bounding box center [157, 280] width 139 height 11
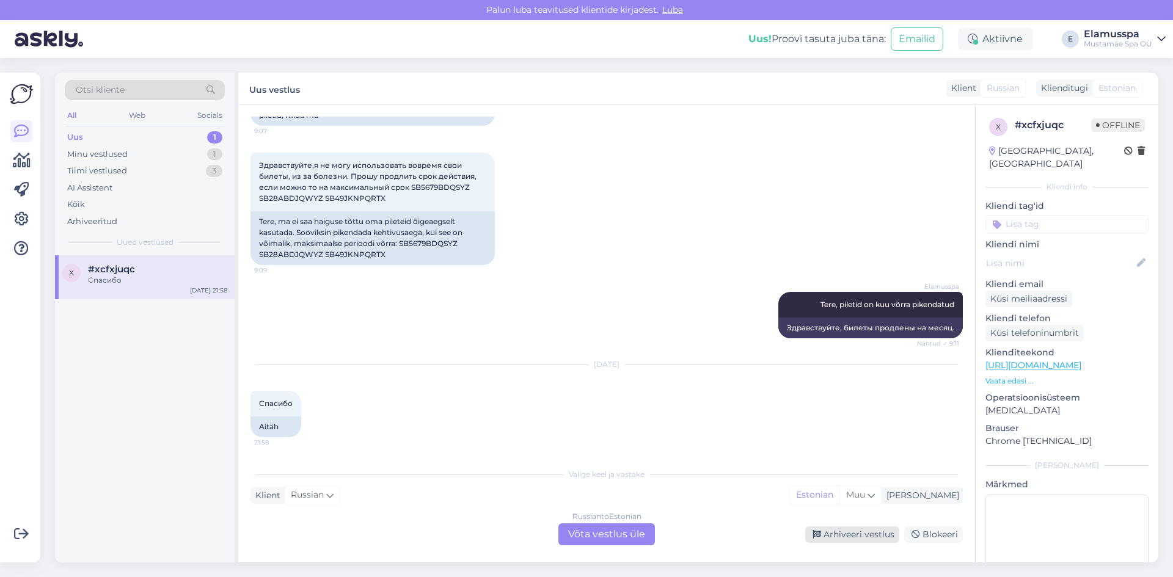
click at [879, 535] on div "Arhiveeri vestlus" at bounding box center [852, 535] width 94 height 16
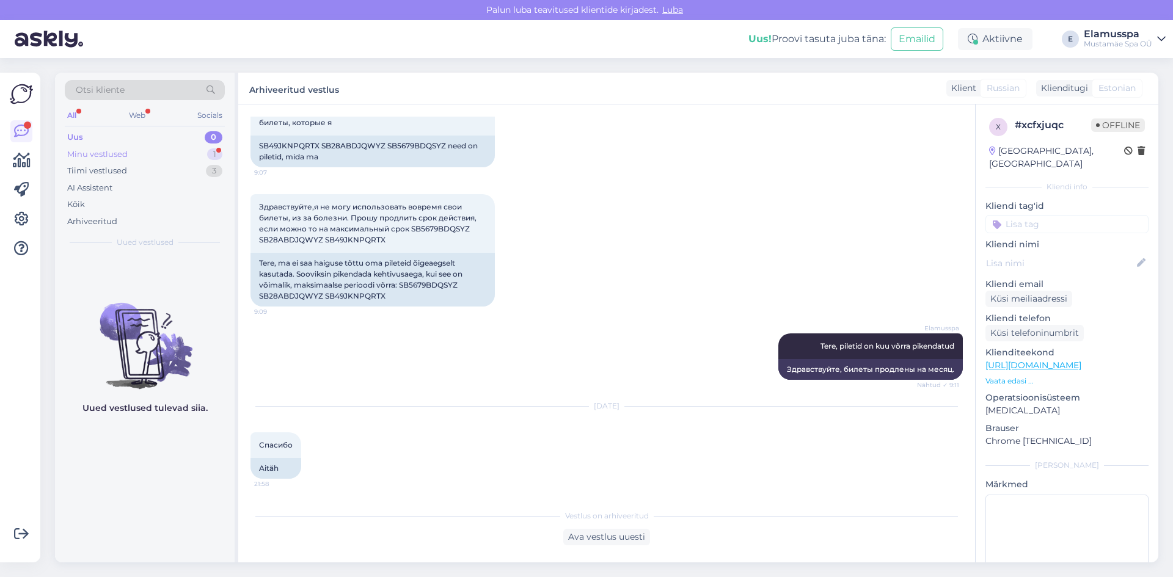
click at [188, 158] on div "Minu vestlused 1" at bounding box center [145, 154] width 160 height 17
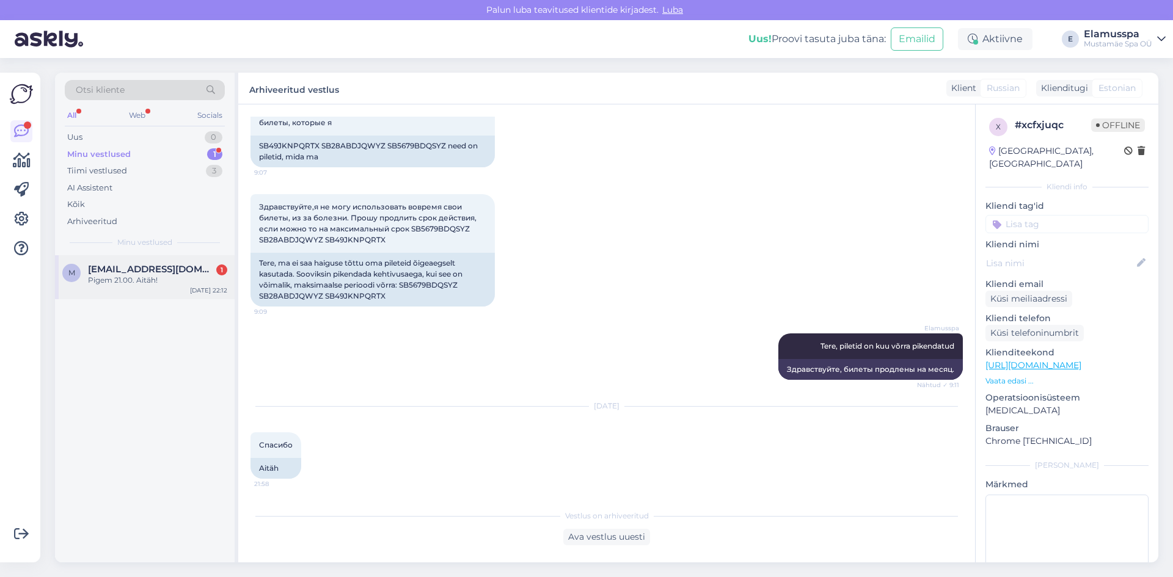
click at [167, 255] on div "m [EMAIL_ADDRESS][DOMAIN_NAME] 1 Pigem 21.00. Aitäh! [DATE] 22:12" at bounding box center [145, 277] width 180 height 44
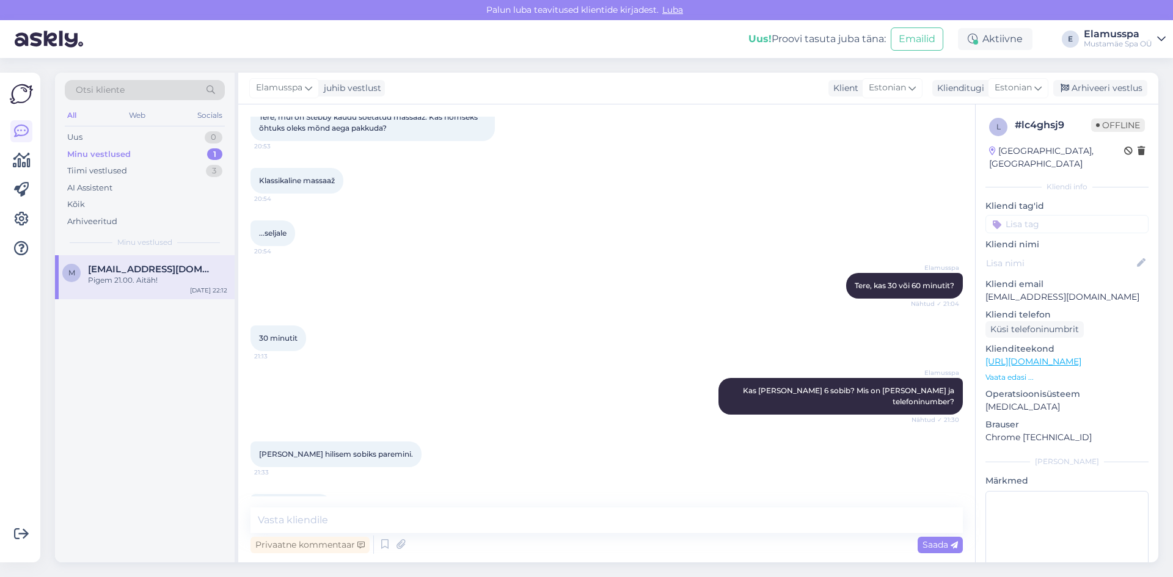
scroll to position [260, 0]
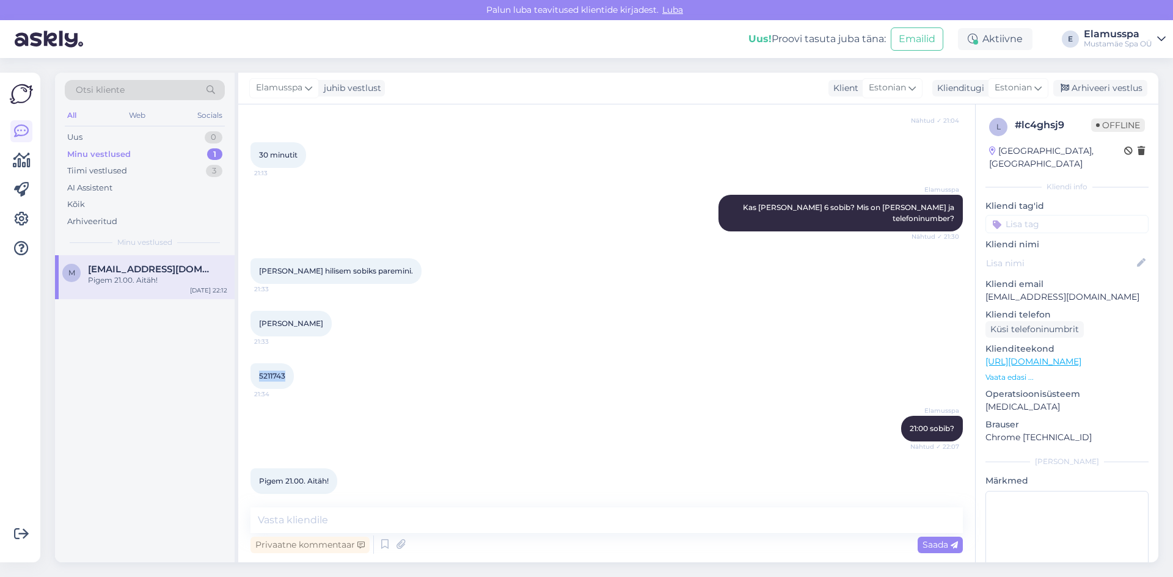
drag, startPoint x: 288, startPoint y: 364, endPoint x: 260, endPoint y: 367, distance: 27.7
click at [260, 367] on div "5211743 21:34" at bounding box center [272, 377] width 43 height 26
copy span "5211743"
click at [382, 298] on div "[PERSON_NAME] Koha 21:33" at bounding box center [607, 324] width 712 height 53
click at [344, 512] on textarea at bounding box center [607, 521] width 712 height 26
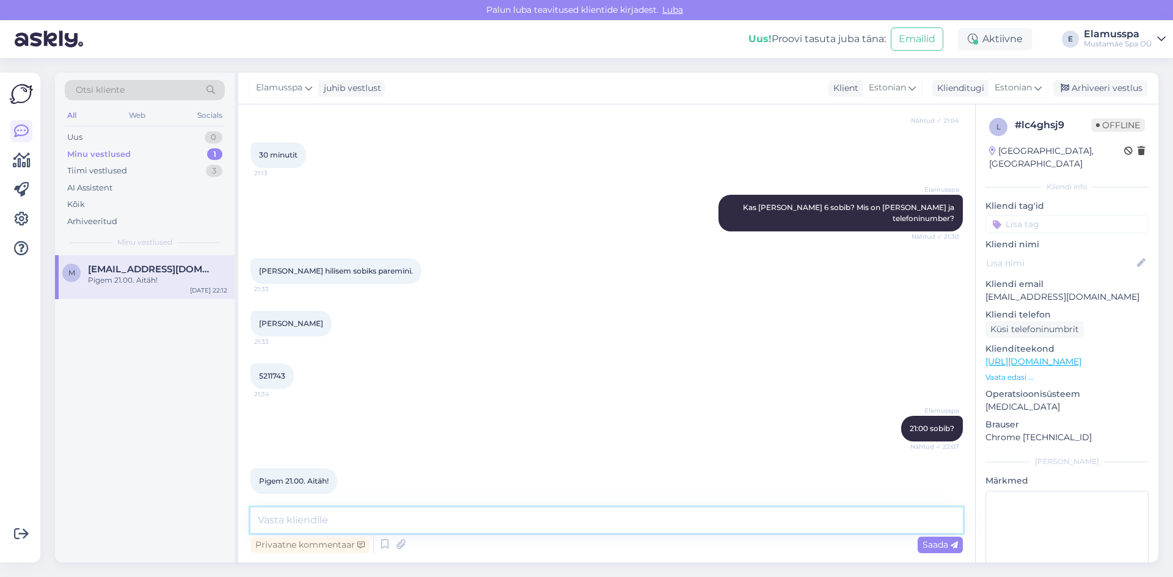
paste textarea "Aeg: [DATE] 21:00 Kestvus: 30 minutit Tuba: : Ootus"
type textarea "Aeg: [DATE] 21:00 Kestvus: 30 minutit Tuba: : Ootus"
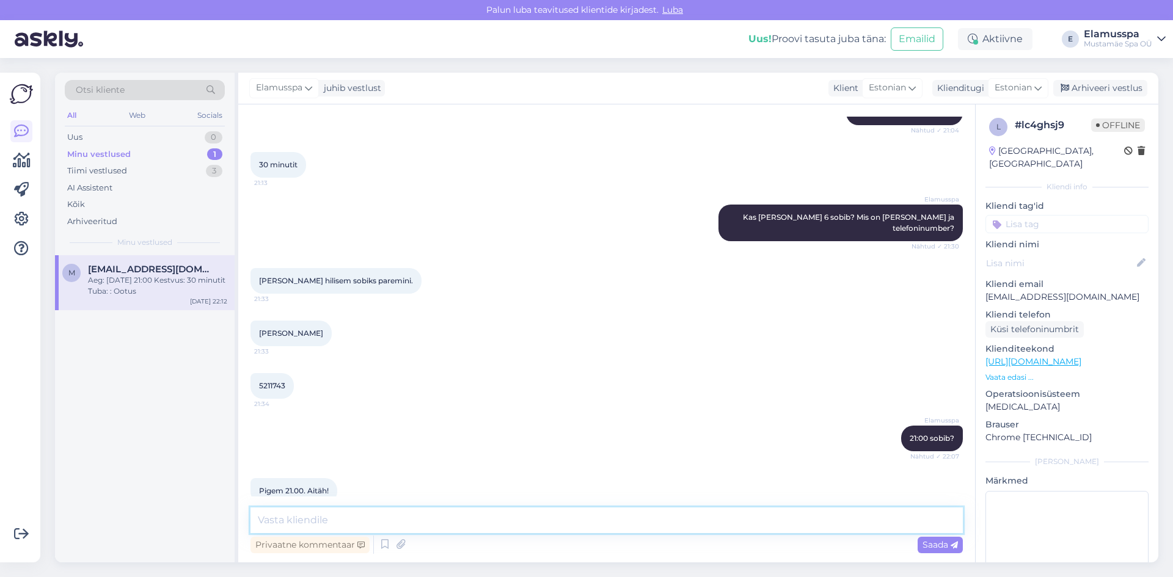
scroll to position [90, 0]
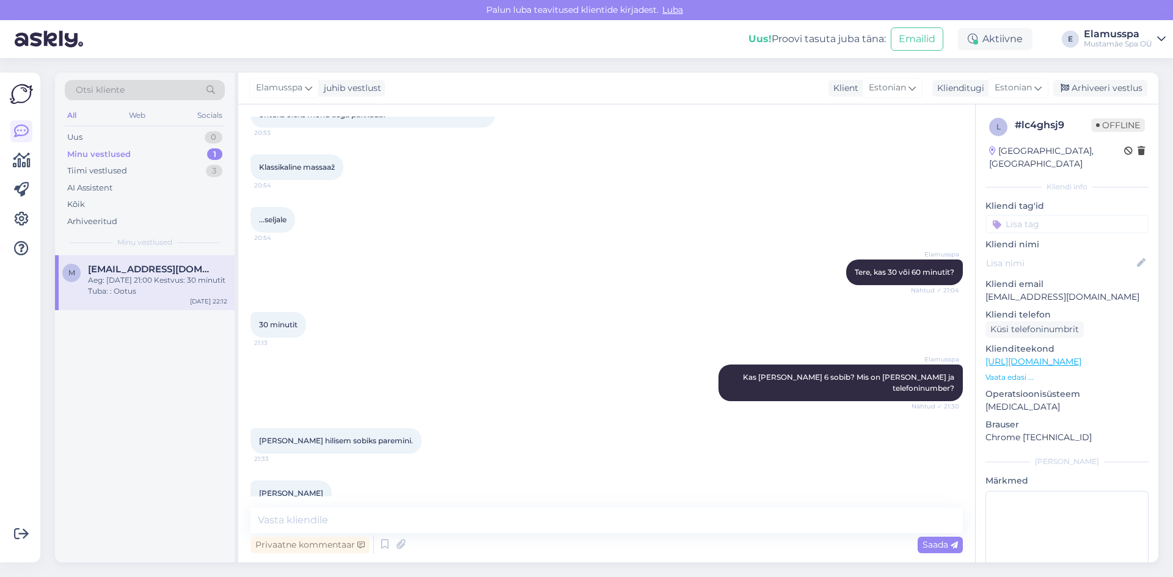
click at [1097, 97] on div "Elamusspa juhib vestlust Klient Estonian Klienditugi Estonian Arhiveeri vestlus" at bounding box center [698, 89] width 920 height 32
click at [1100, 90] on div "Arhiveeri vestlus" at bounding box center [1100, 88] width 94 height 16
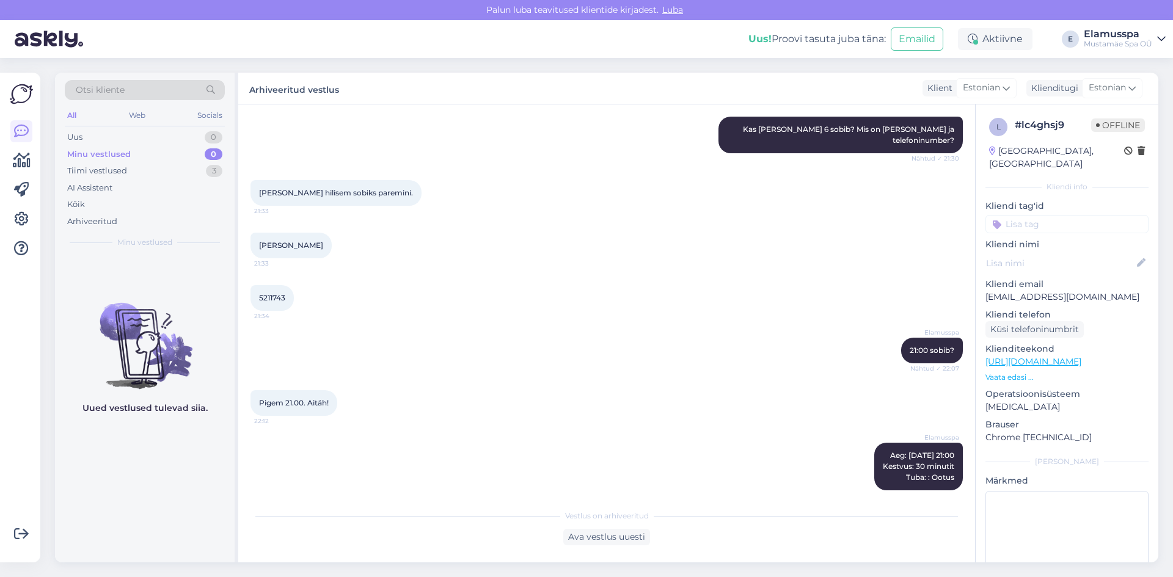
scroll to position [339, 0]
